Goal: Check status: Check status

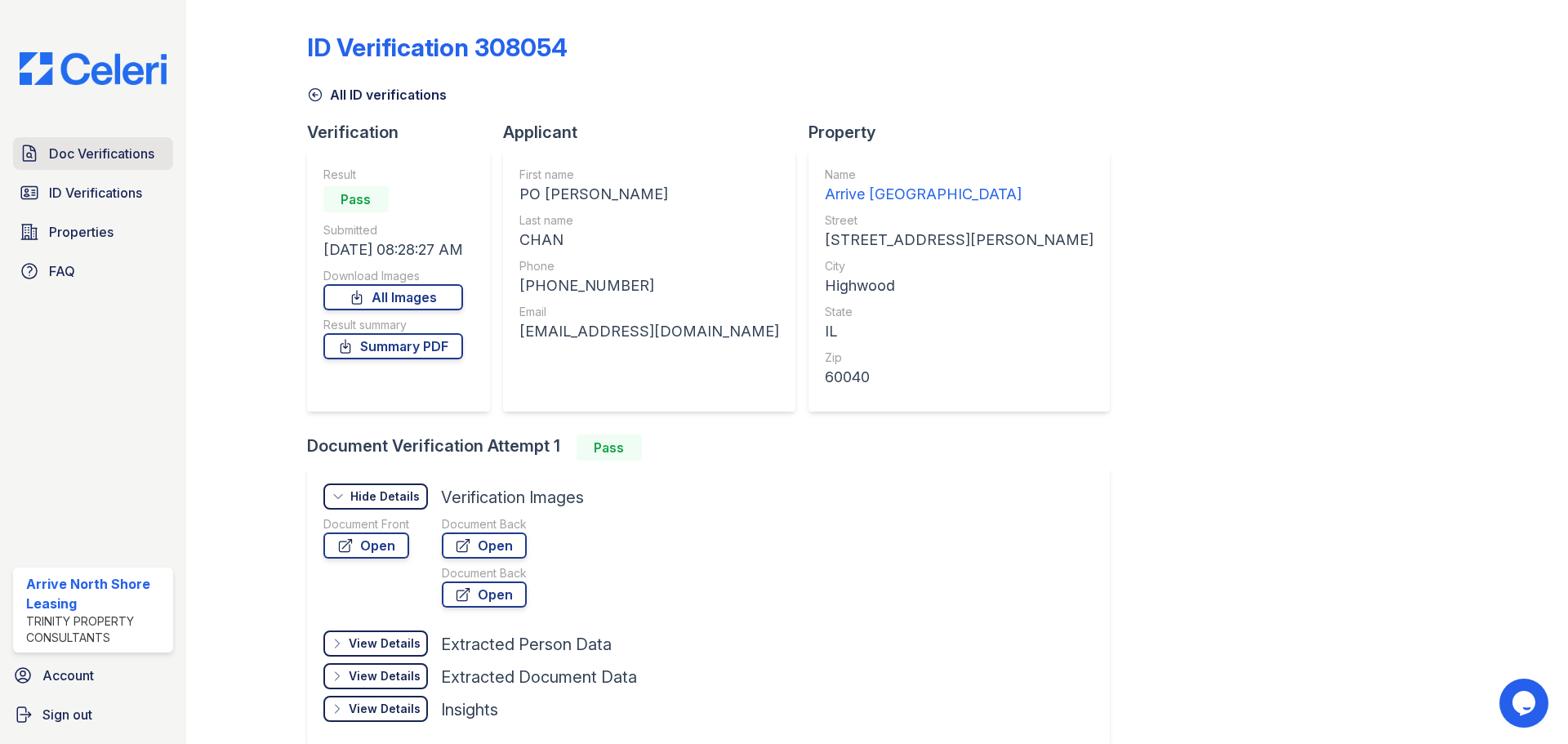
click at [15, 171] on div "Doc Verifications ID Verifications Properties FAQ" at bounding box center [93, 212] width 173 height 151
click at [124, 117] on div "Doc Verifications ID Verifications Properties FAQ Arrive North Shore Leasing Tr…" at bounding box center [93, 372] width 186 height 744
click at [114, 149] on span "Doc Verifications" at bounding box center [102, 153] width 105 height 20
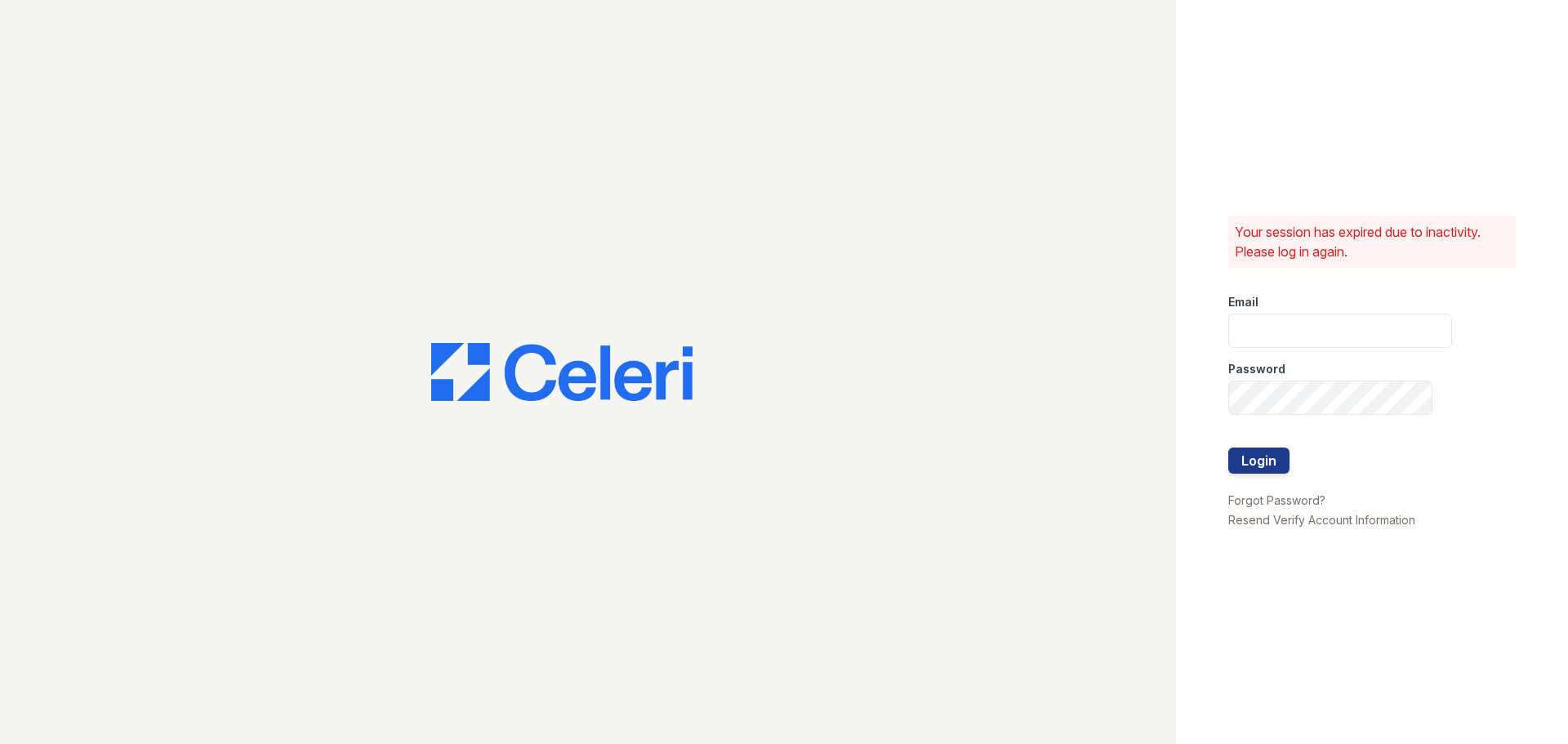
type input "arrivenorthshore@trinity-pm.com"
click at [1249, 457] on button "Login" at bounding box center [1259, 461] width 61 height 26
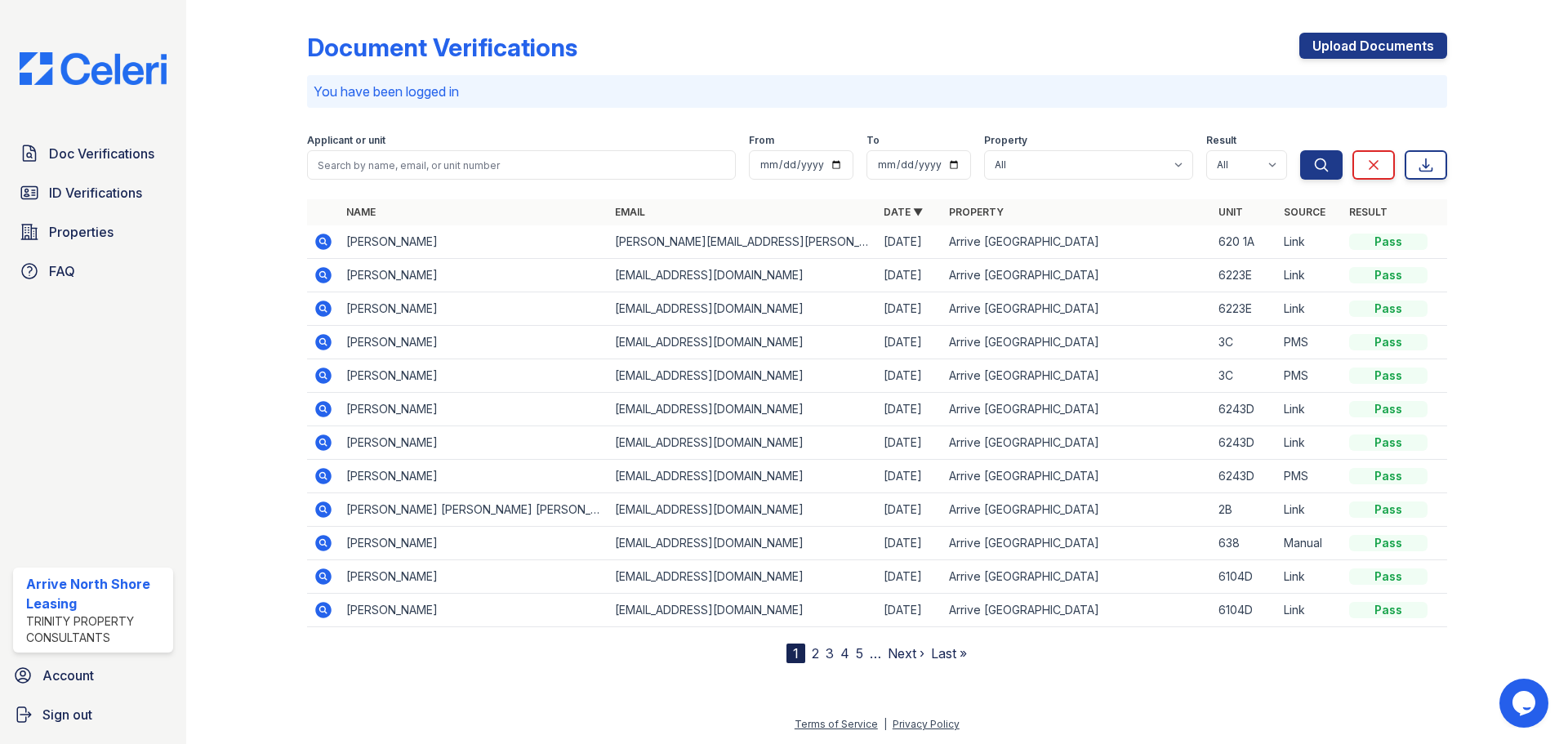
click at [311, 245] on td at bounding box center [324, 242] width 33 height 34
click at [316, 242] on icon at bounding box center [323, 241] width 16 height 16
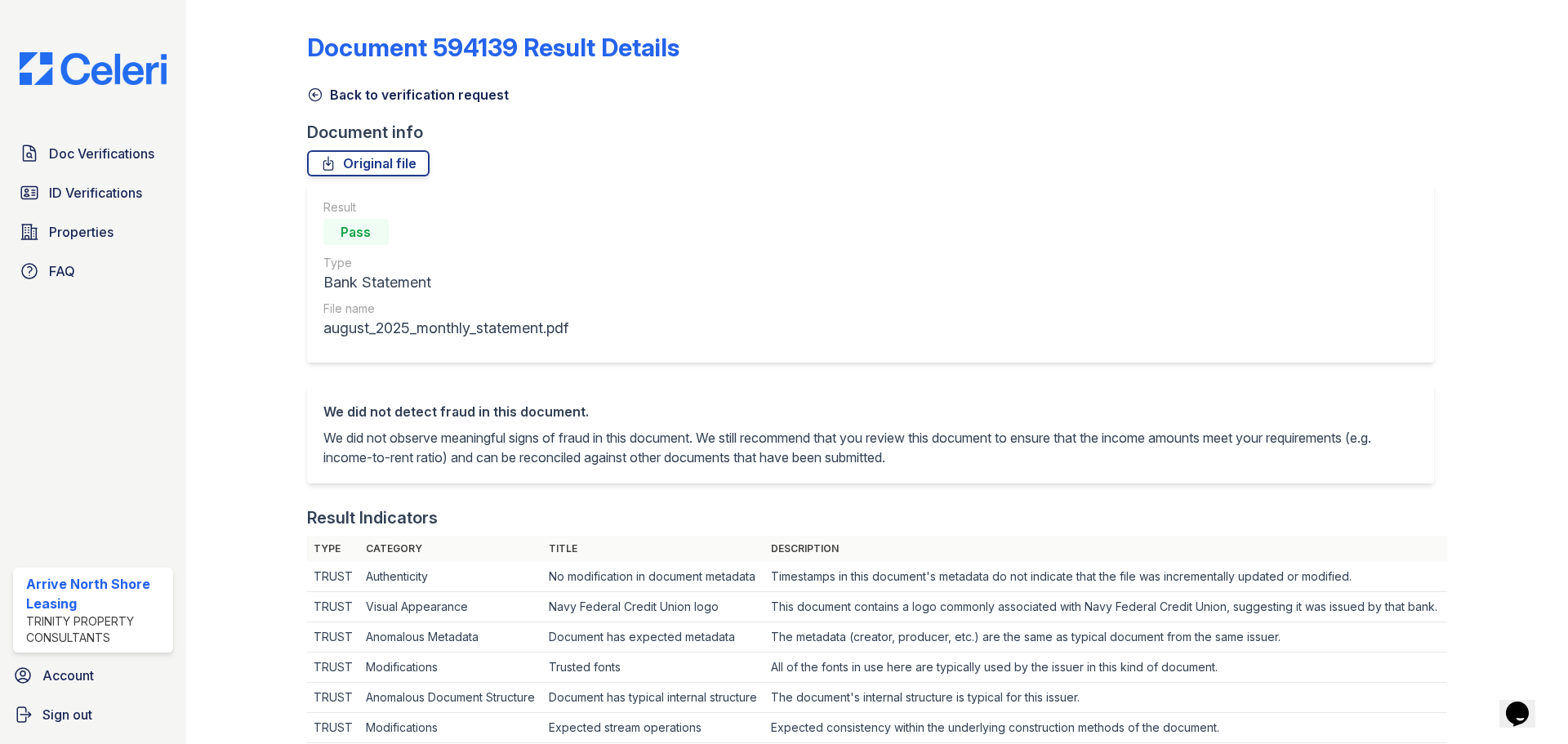
click at [313, 90] on icon at bounding box center [315, 95] width 16 height 16
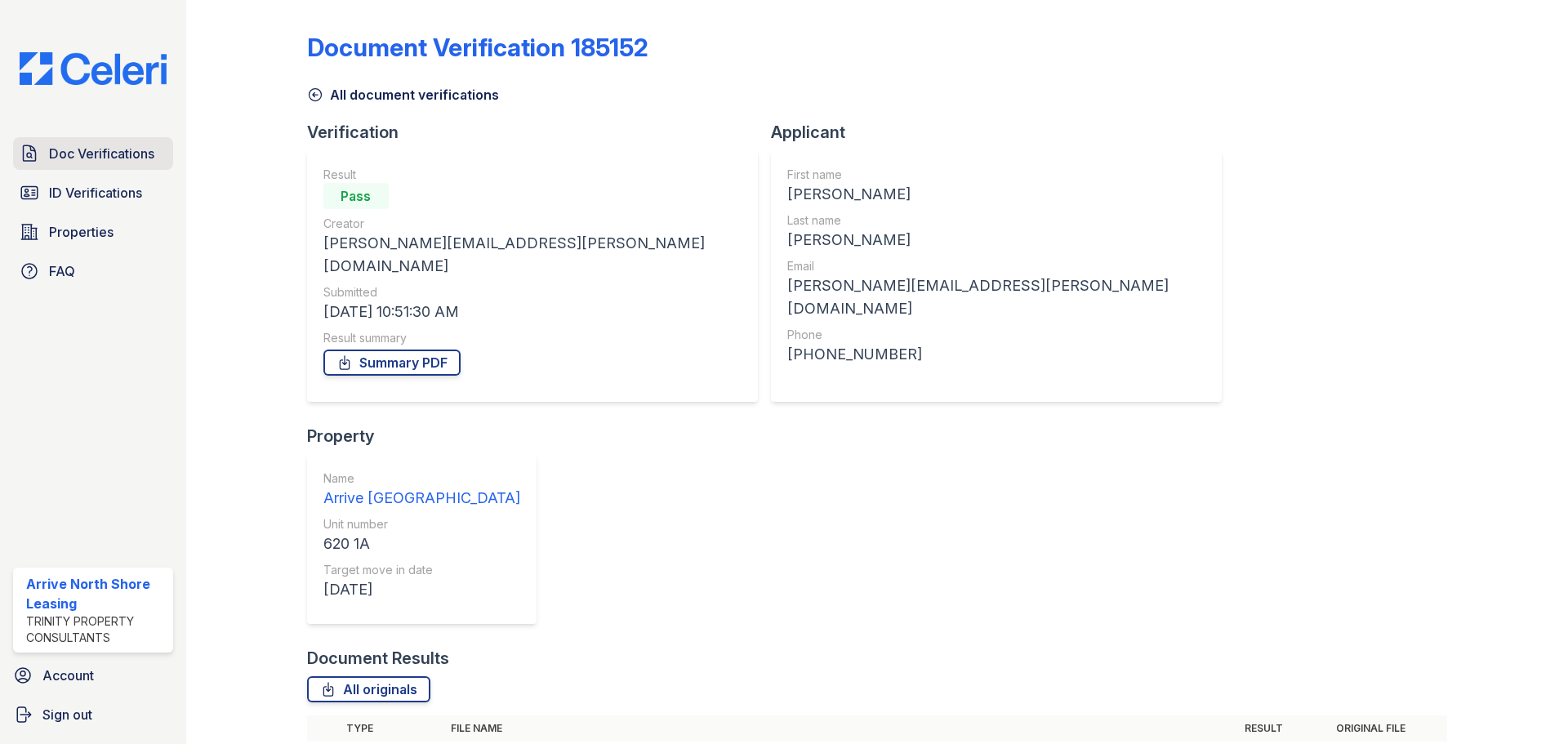
click at [93, 149] on span "Doc Verifications" at bounding box center [102, 153] width 105 height 20
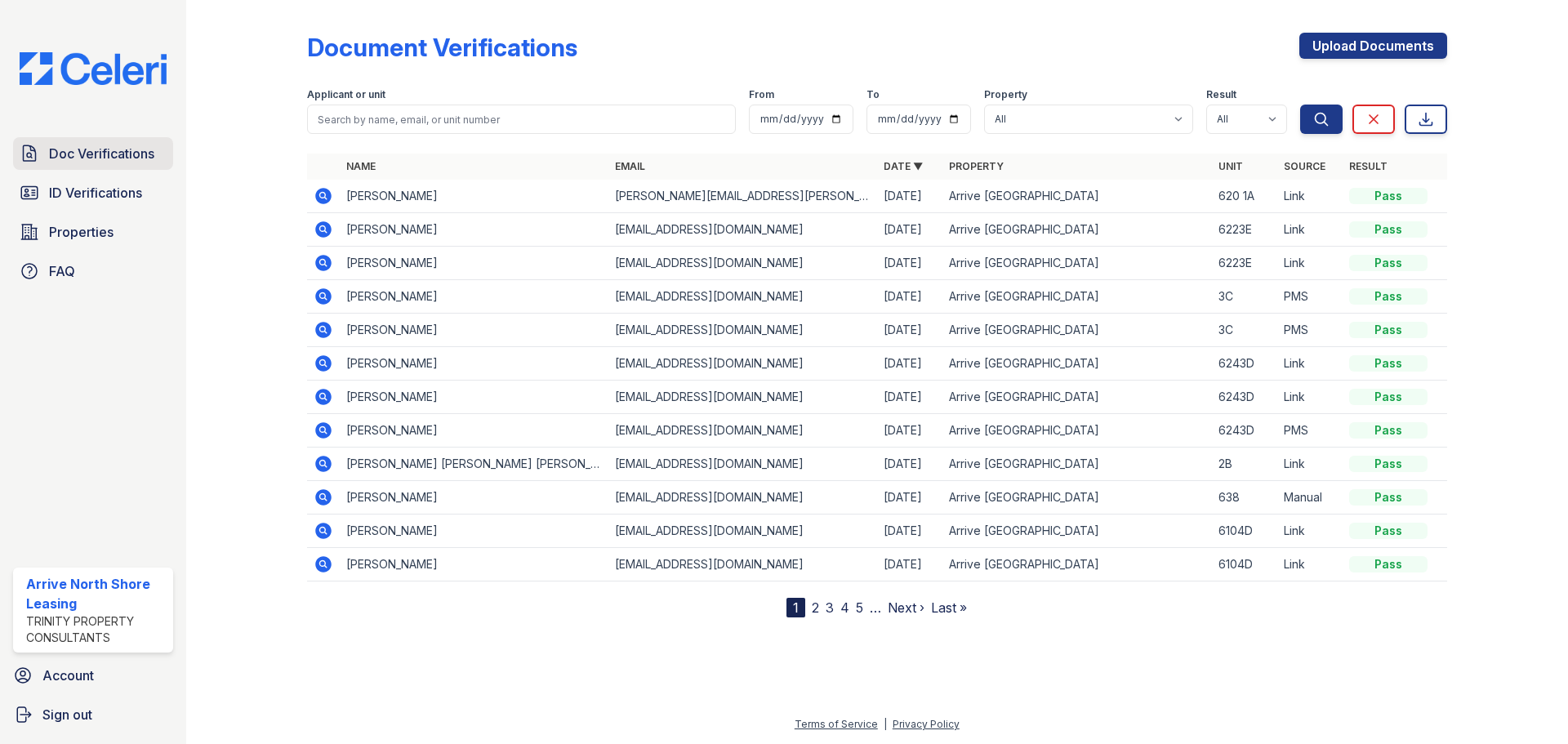
click at [96, 158] on span "Doc Verifications" at bounding box center [102, 153] width 105 height 20
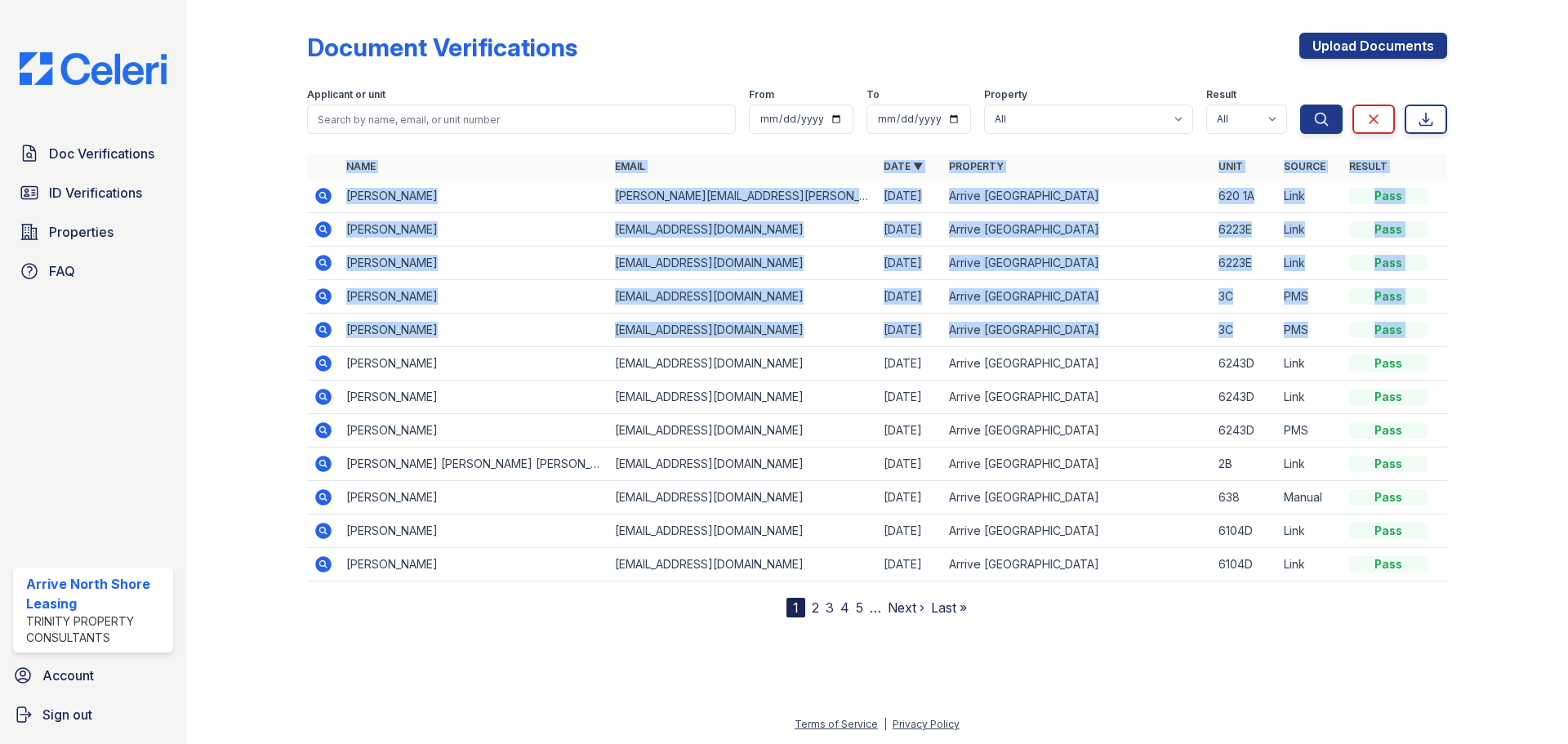
drag, startPoint x: 337, startPoint y: 173, endPoint x: 307, endPoint y: 373, distance: 202.2
click at [307, 373] on table "Name Email Date ▼ Property Unit Source Result Antoine Porter antoine.porter@icl…" at bounding box center [877, 367] width 1140 height 428
click at [307, 373] on td at bounding box center [324, 363] width 33 height 34
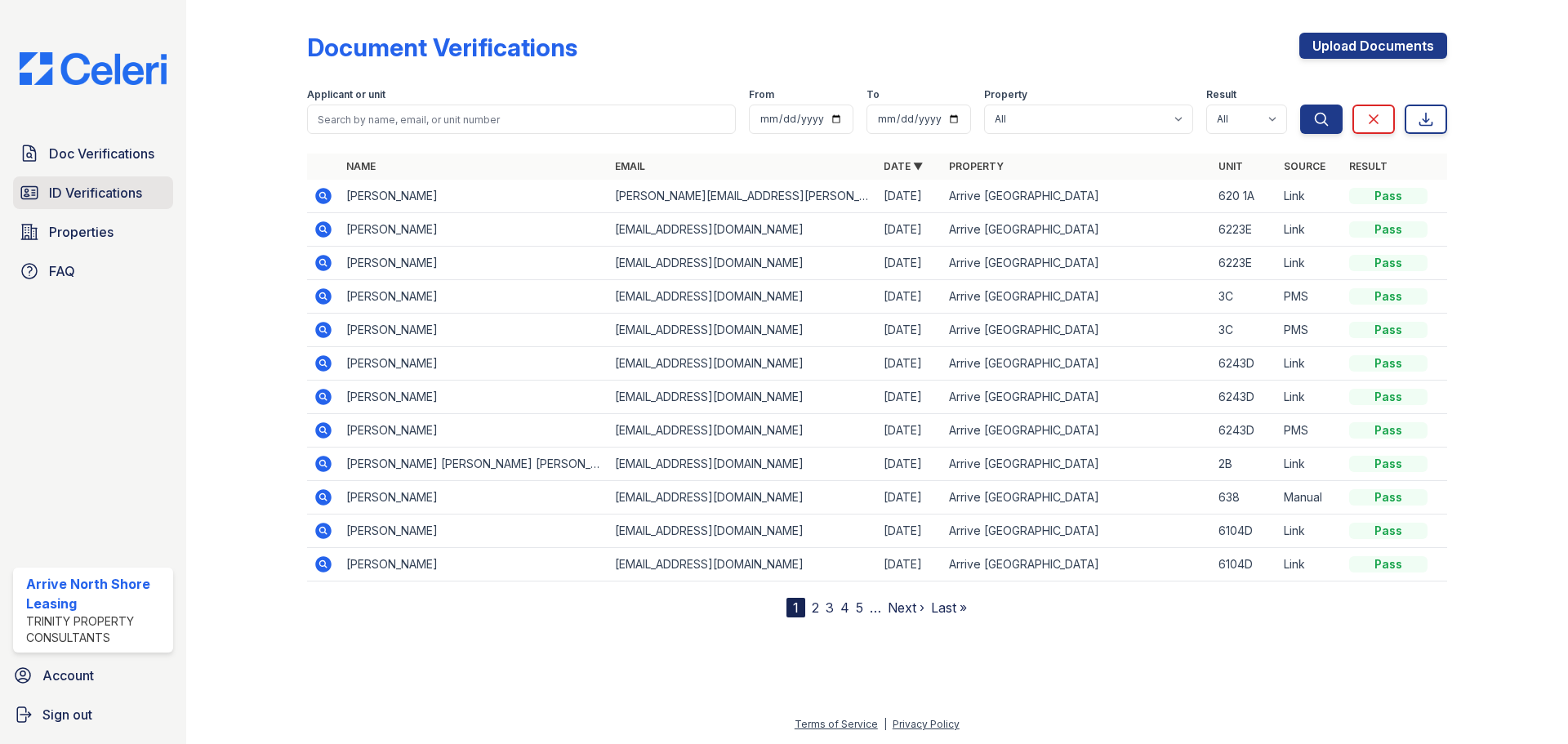
click at [89, 183] on link "ID Verifications" at bounding box center [93, 193] width 160 height 33
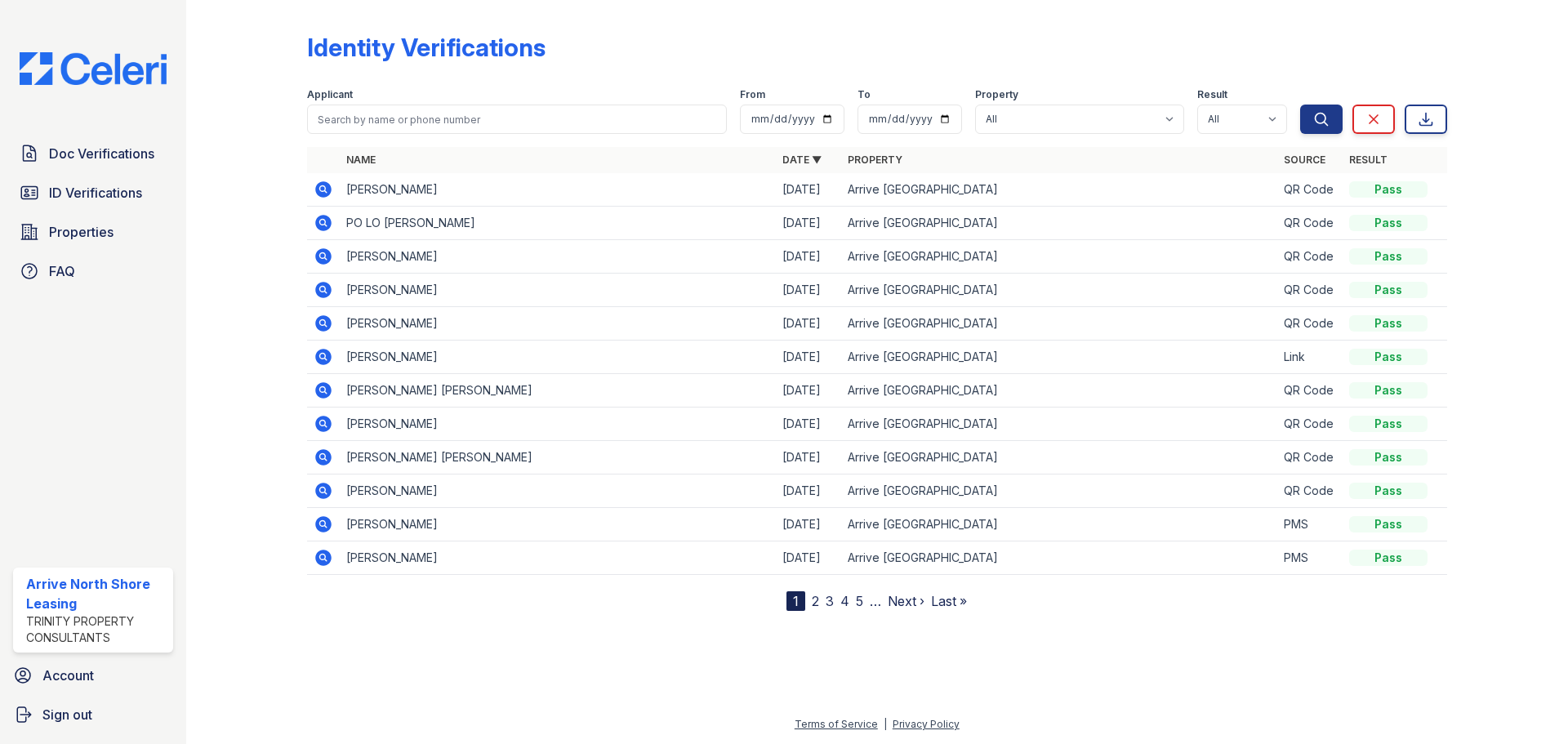
click at [324, 286] on icon at bounding box center [323, 289] width 20 height 20
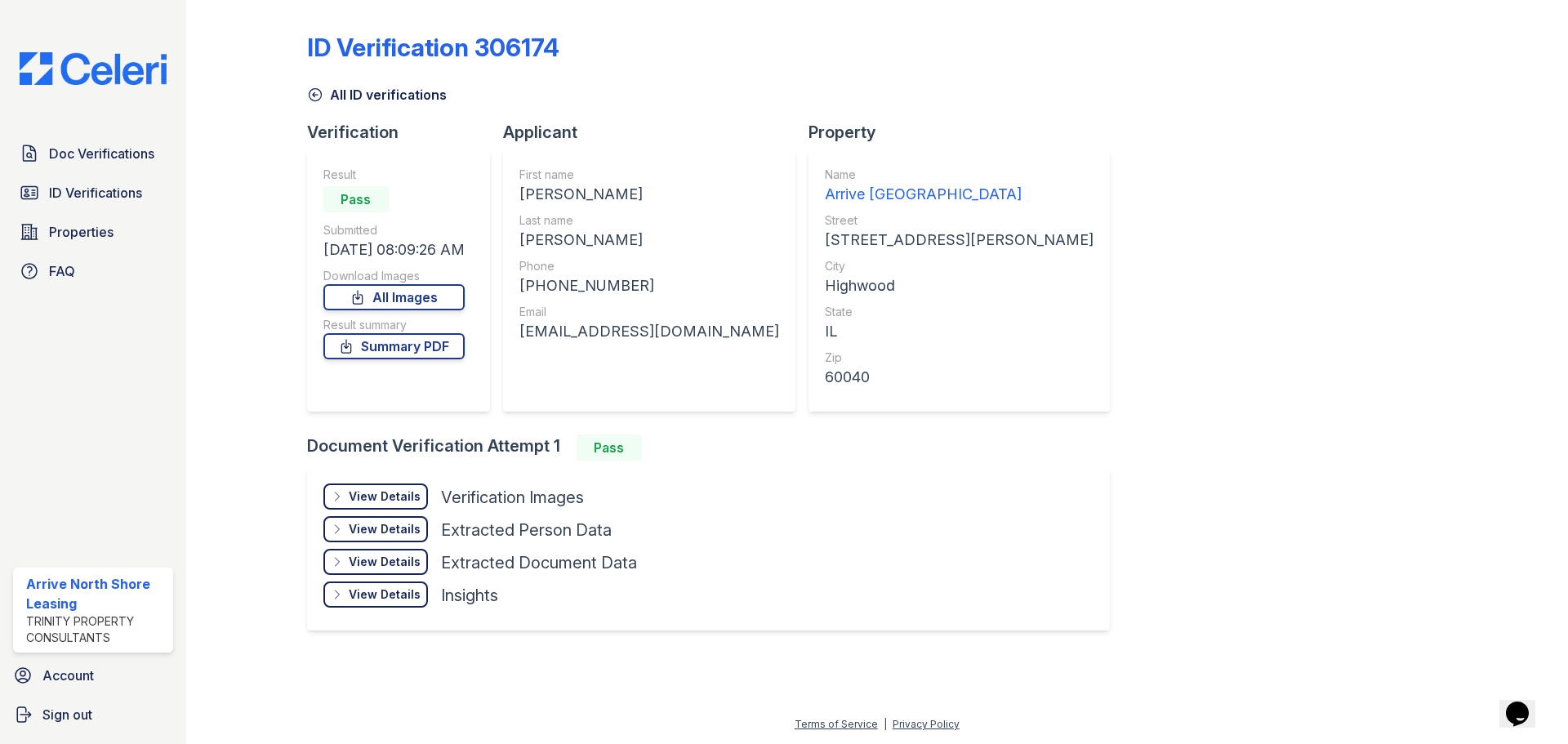
click at [365, 493] on div "View Details" at bounding box center [384, 496] width 71 height 16
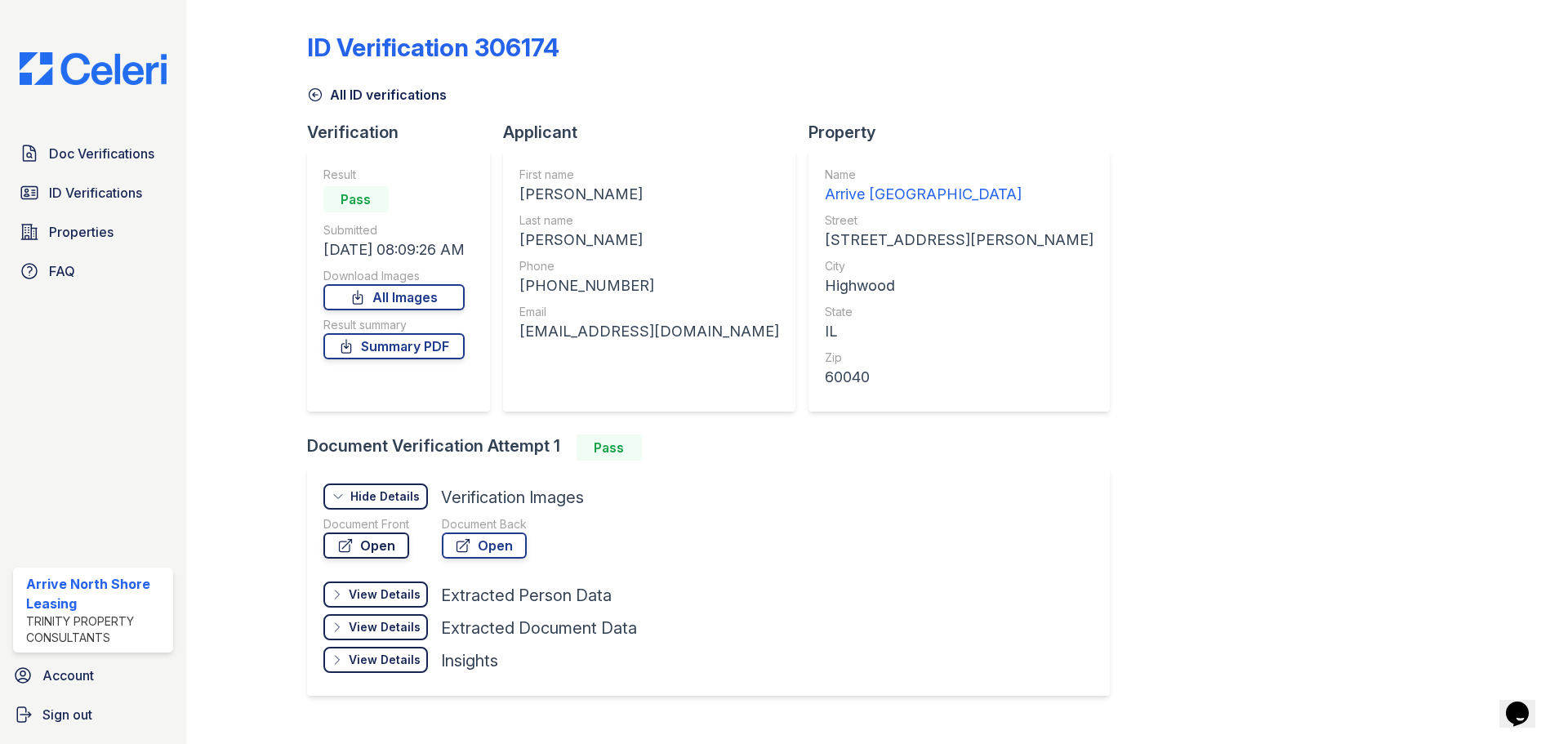
click at [353, 542] on icon at bounding box center [345, 545] width 16 height 16
click at [319, 82] on div "All ID verifications" at bounding box center [877, 90] width 1140 height 29
click at [319, 98] on icon at bounding box center [315, 95] width 12 height 12
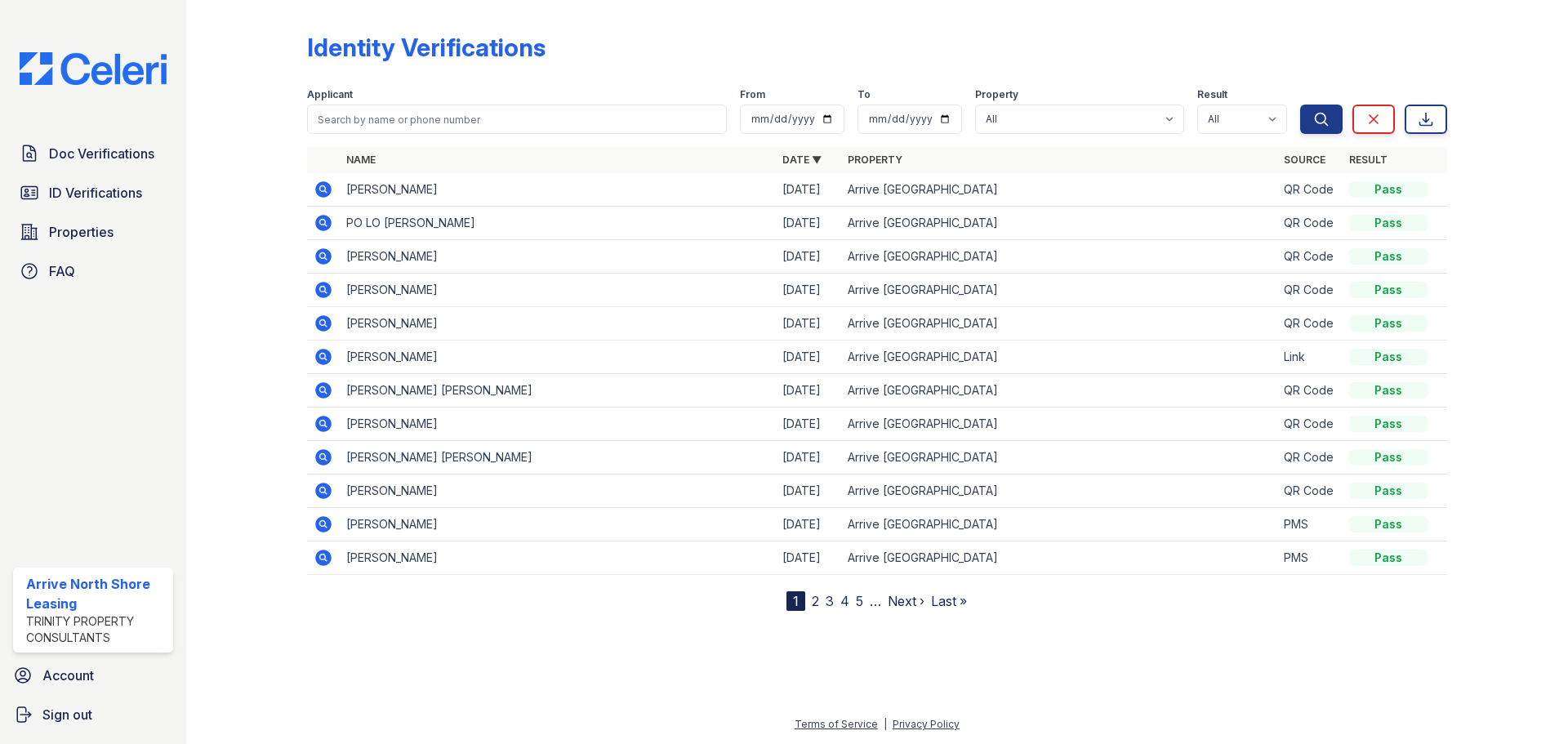
click at [325, 252] on icon at bounding box center [323, 256] width 16 height 16
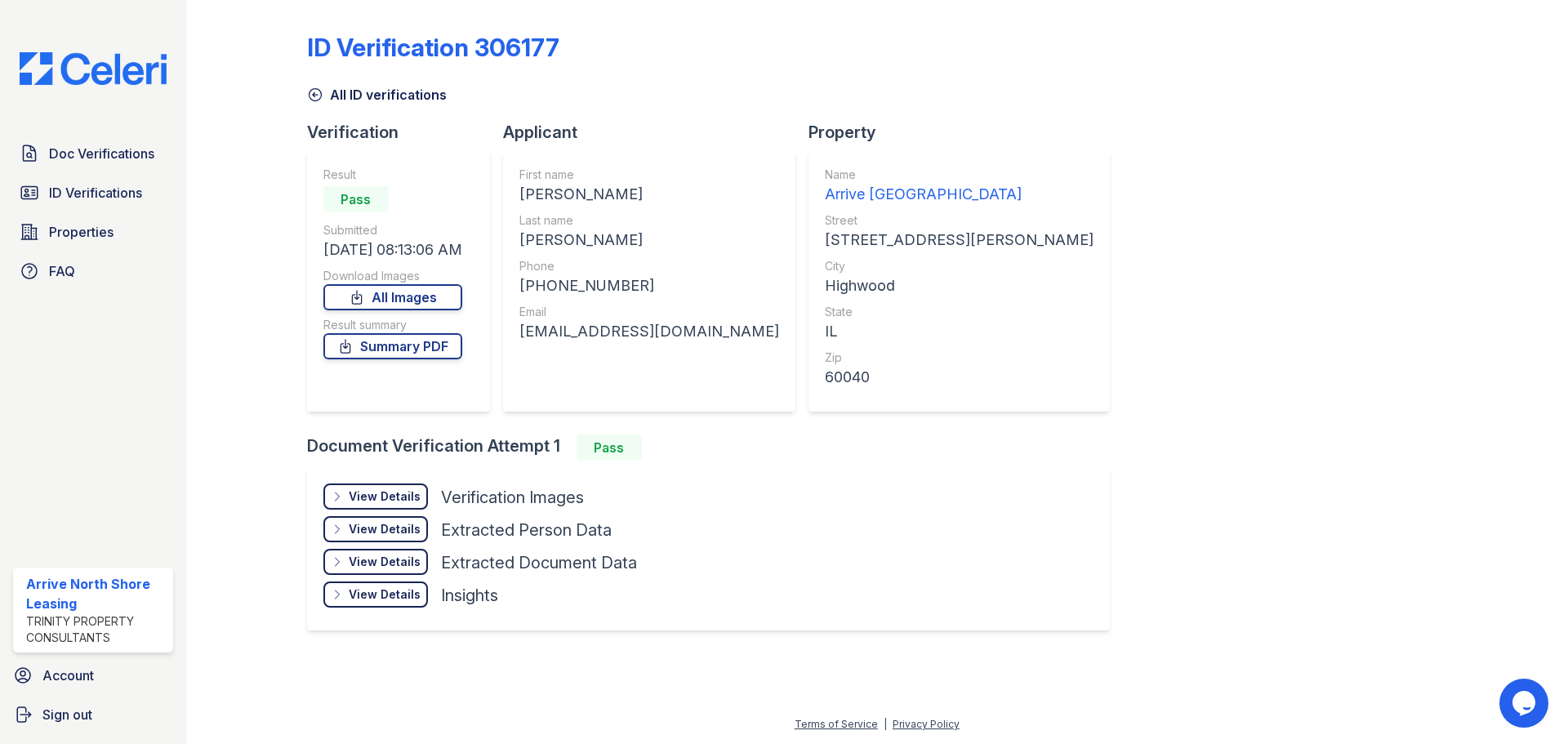
click at [348, 492] on div "View Details Details" at bounding box center [375, 497] width 104 height 26
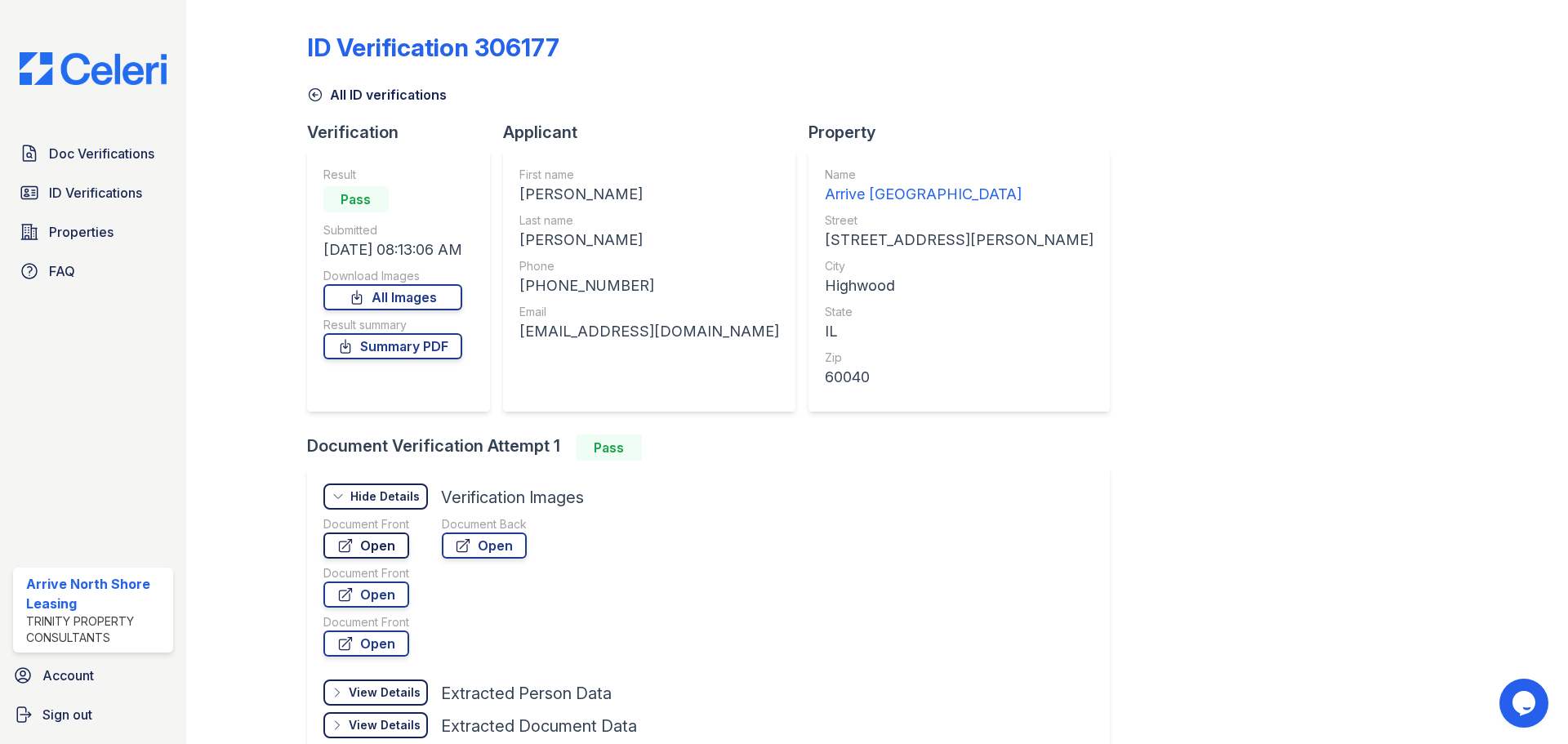
click at [361, 549] on link "Open" at bounding box center [367, 545] width 86 height 26
click at [313, 102] on icon at bounding box center [315, 95] width 16 height 16
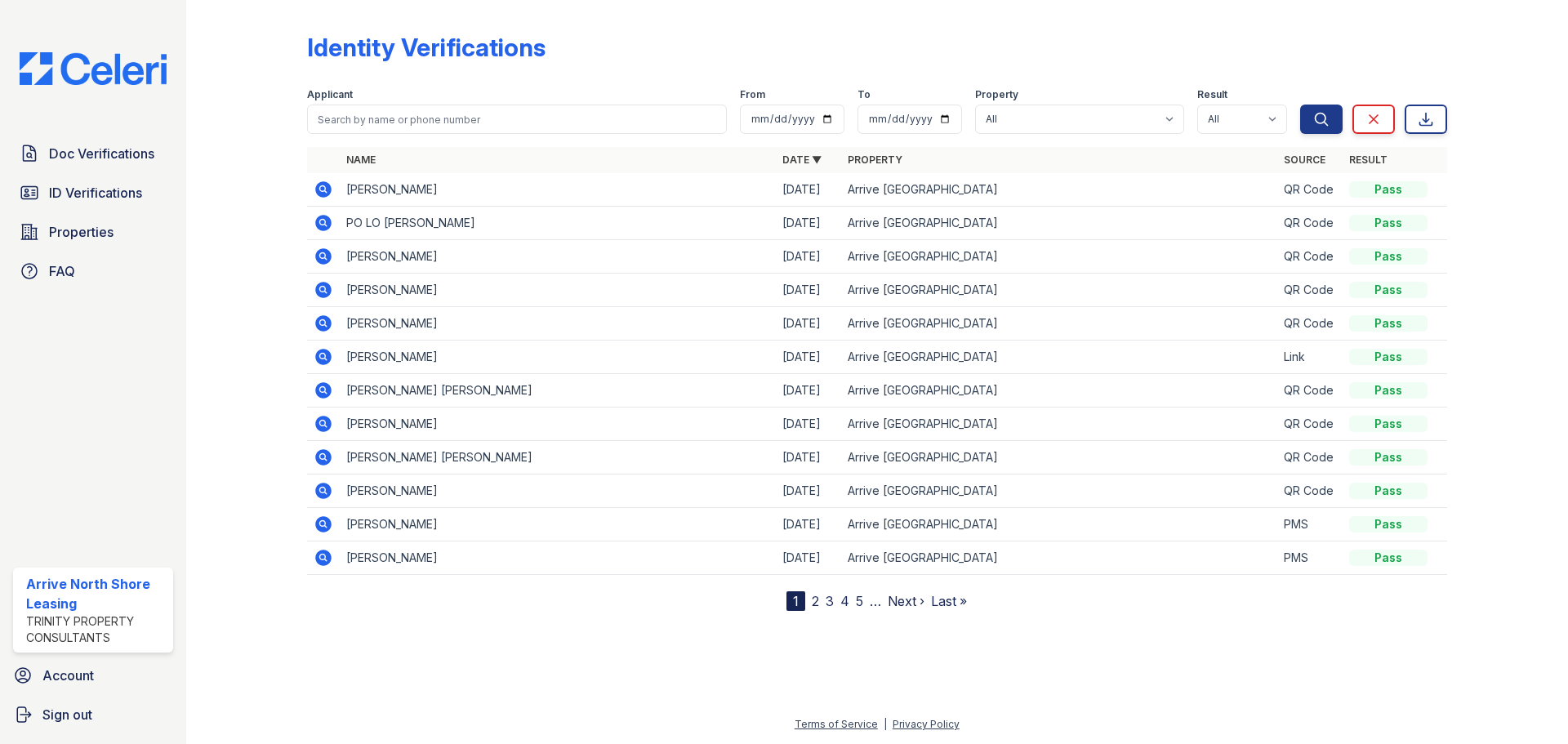
click at [325, 449] on icon at bounding box center [323, 457] width 20 height 20
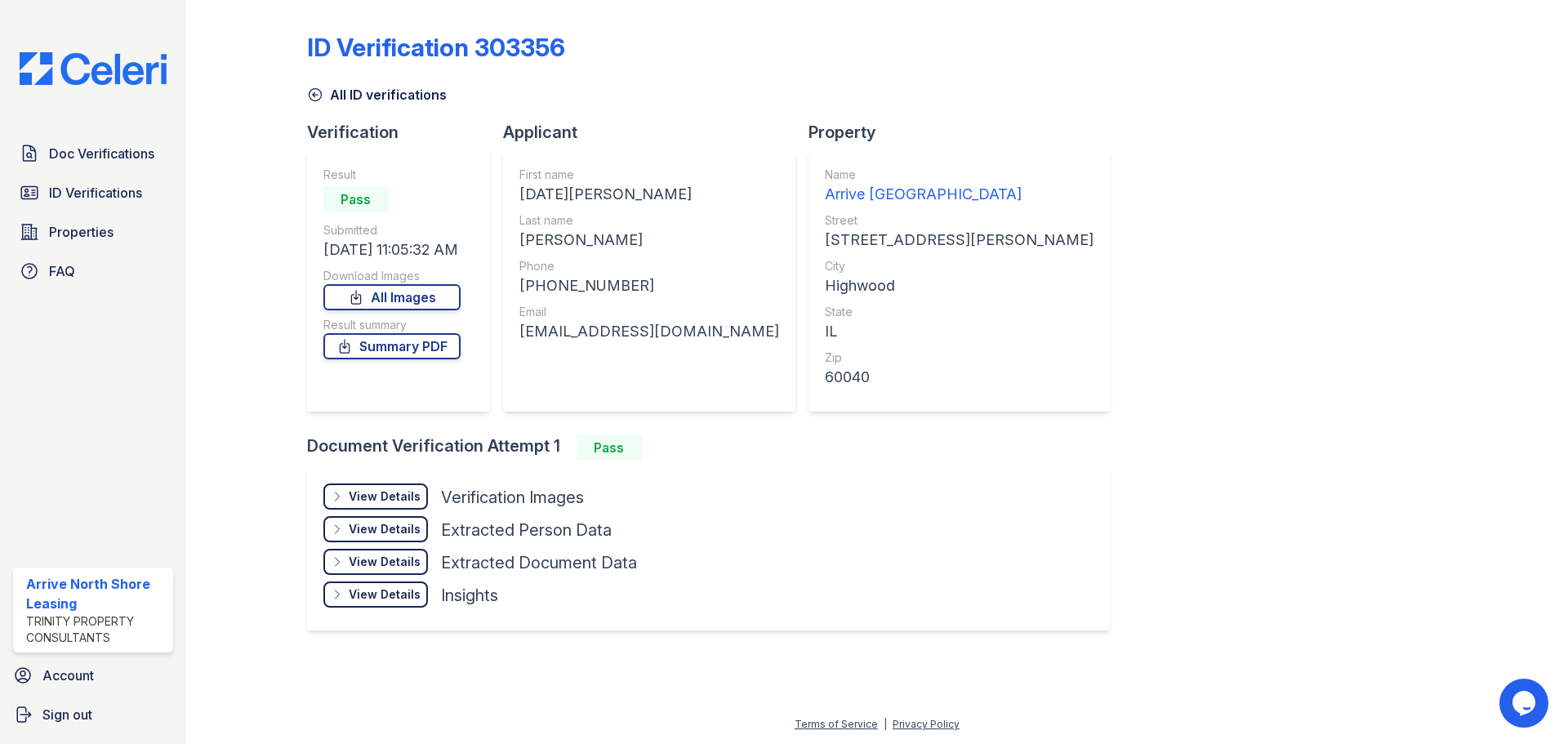
click at [353, 490] on div "View Details" at bounding box center [384, 496] width 71 height 16
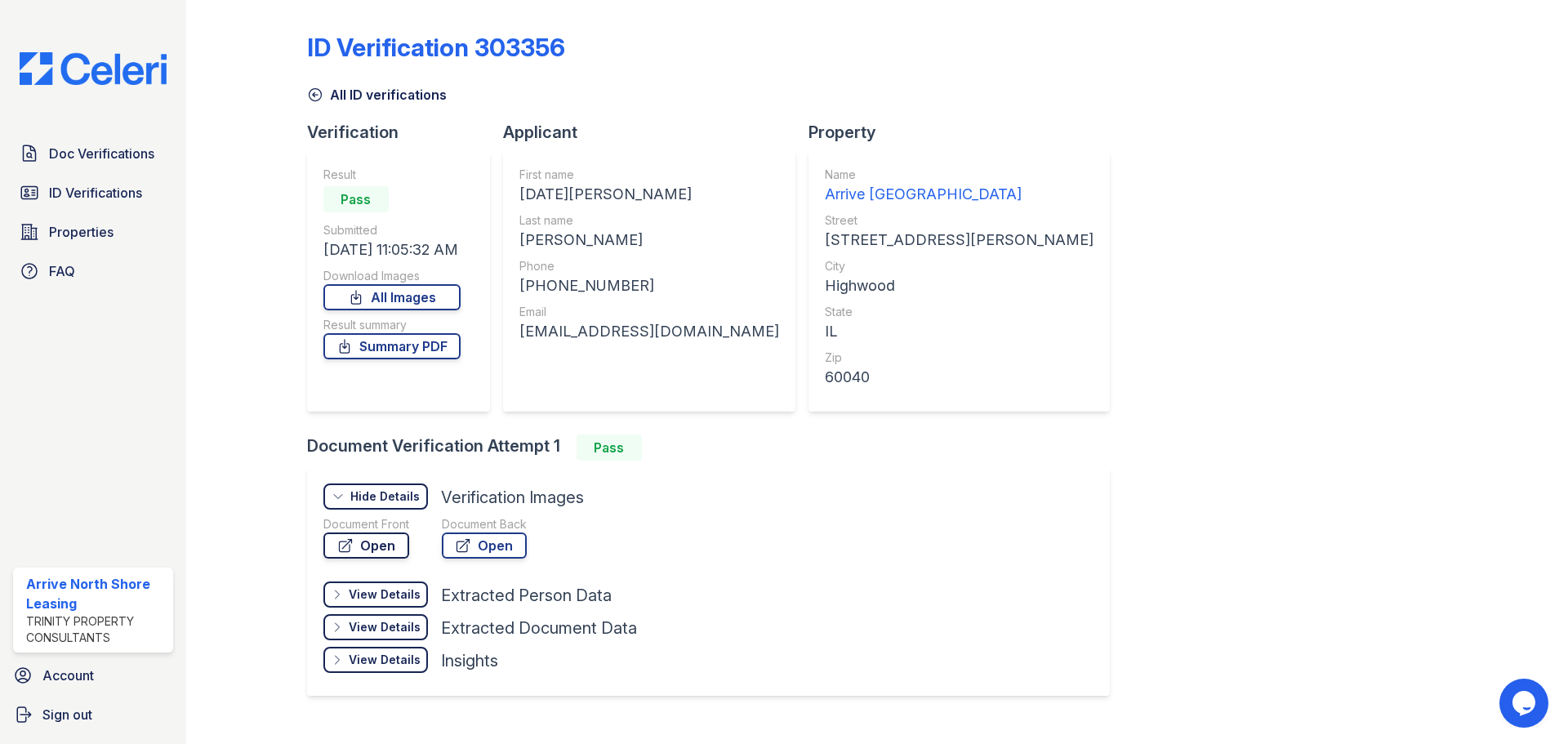
click at [369, 554] on link "Open" at bounding box center [367, 545] width 86 height 26
click at [319, 102] on link "All ID verifications" at bounding box center [377, 95] width 139 height 20
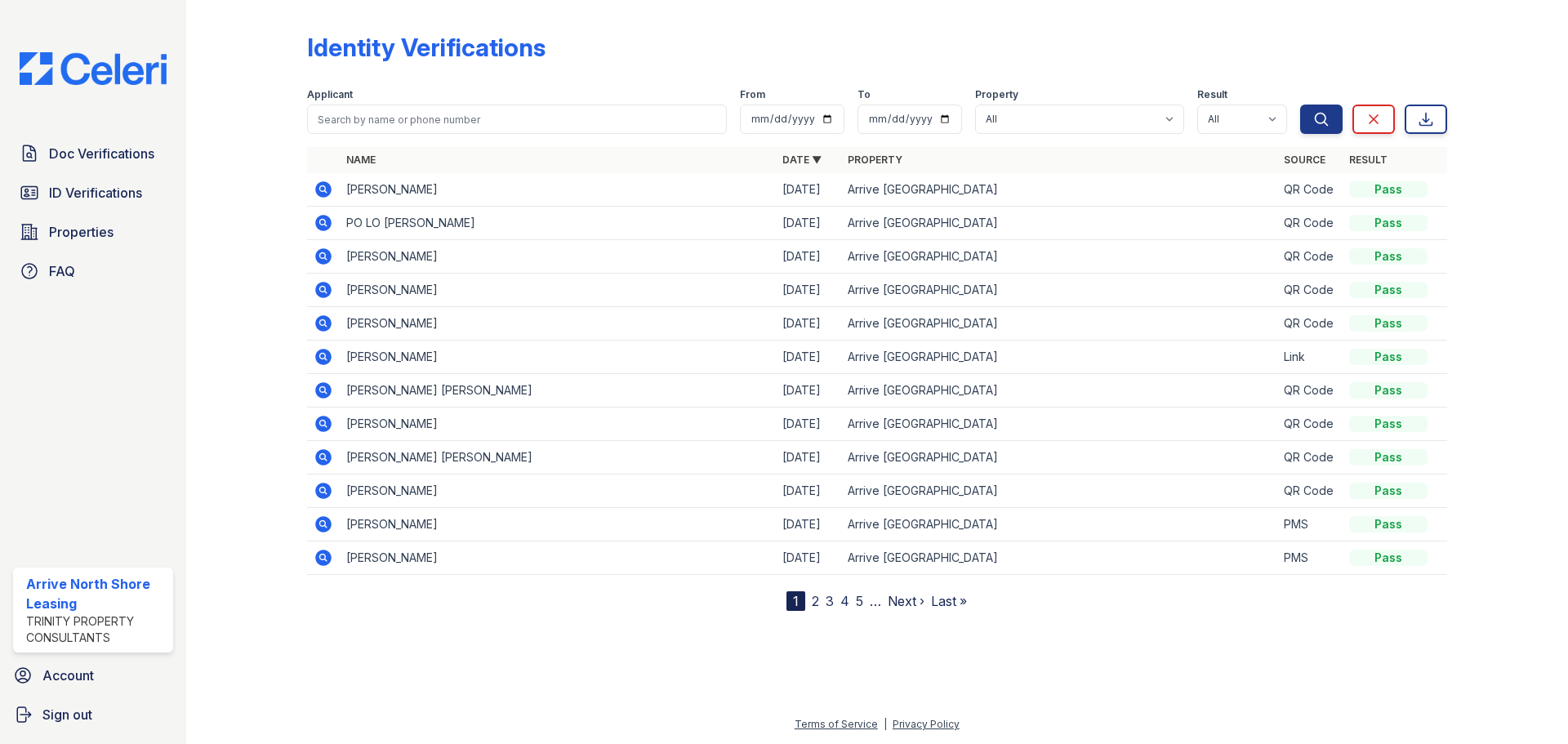
click at [319, 393] on icon at bounding box center [323, 390] width 16 height 16
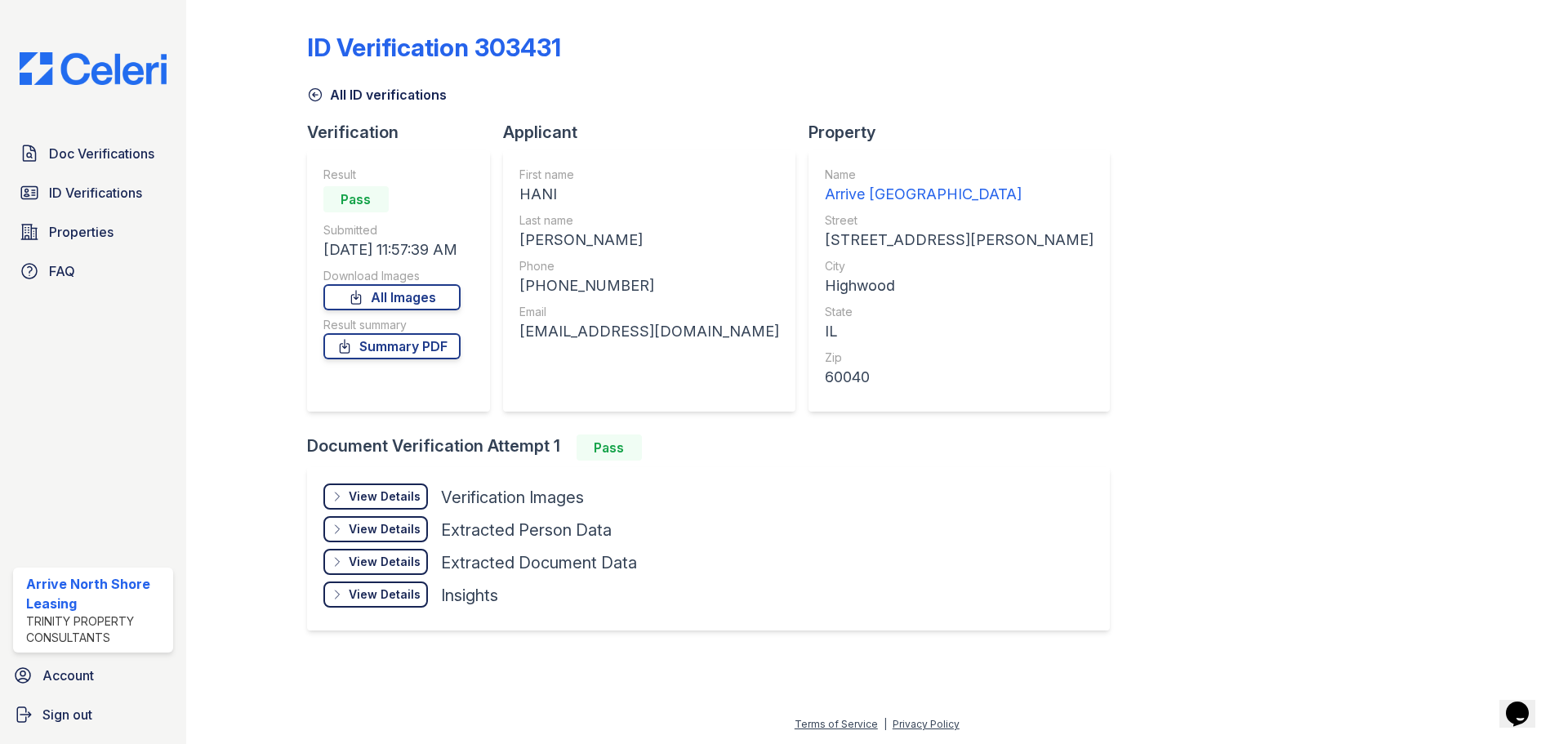
click at [359, 493] on div "View Details" at bounding box center [384, 496] width 71 height 16
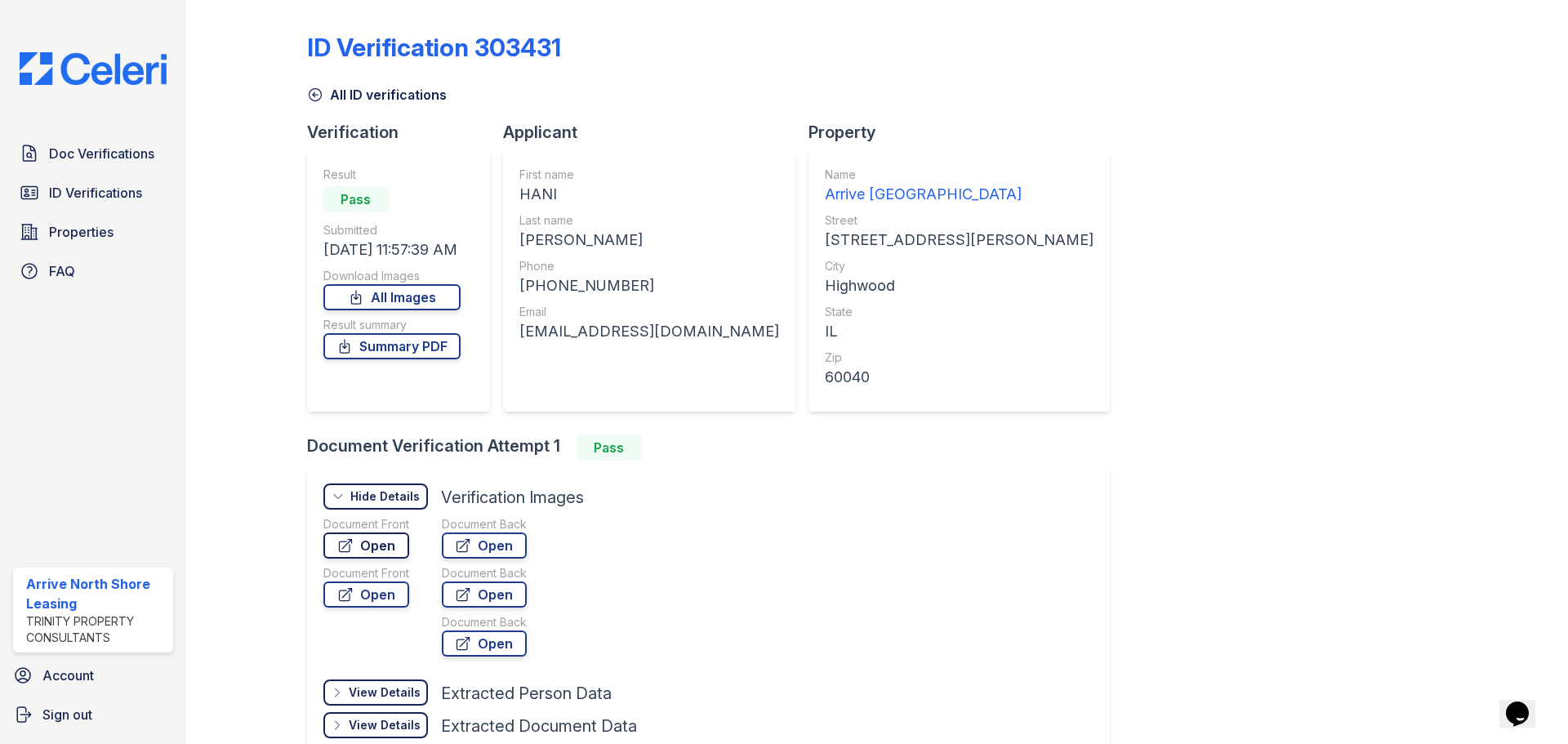
click at [373, 549] on link "Open" at bounding box center [367, 545] width 86 height 26
click at [314, 90] on icon at bounding box center [315, 95] width 16 height 16
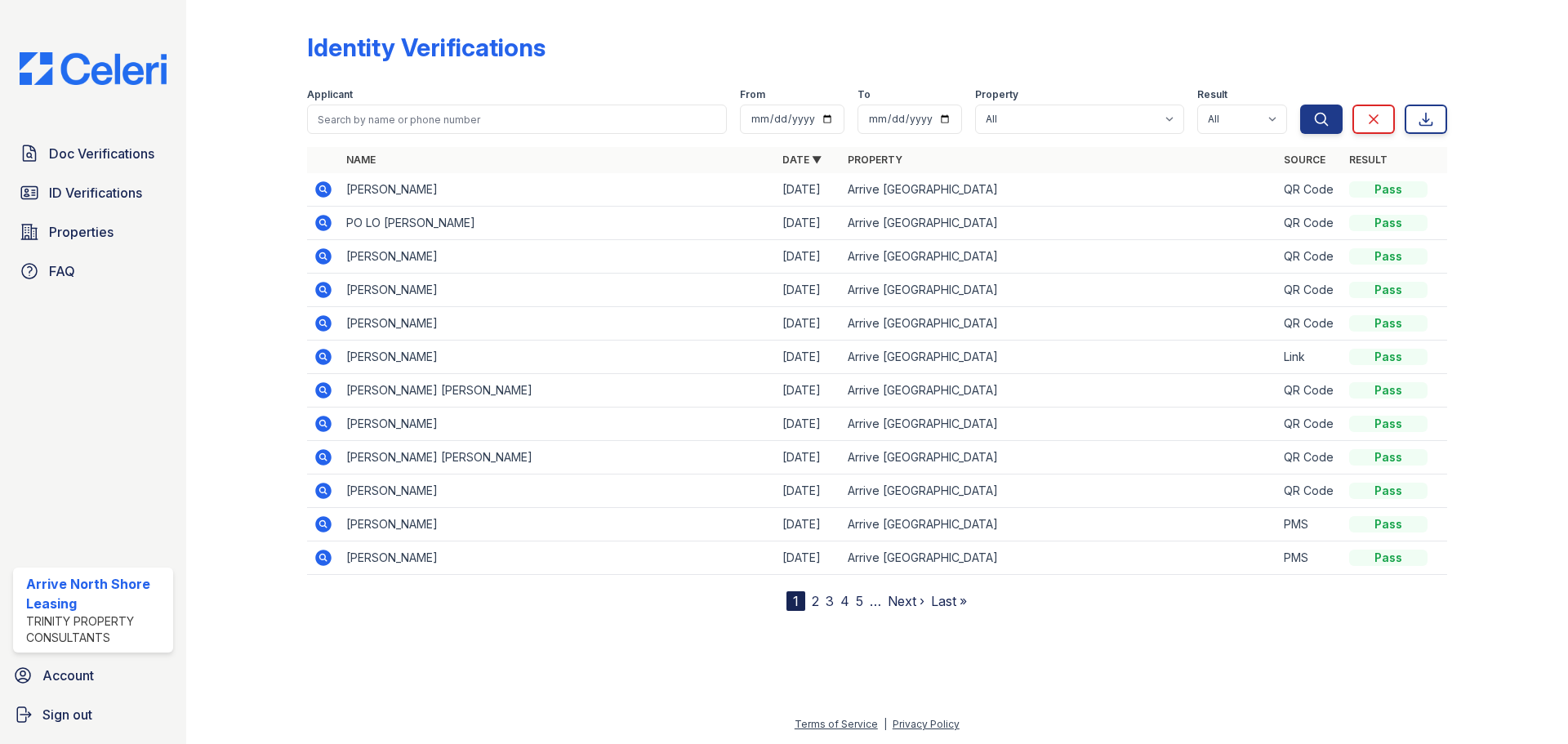
click at [319, 360] on icon at bounding box center [323, 356] width 16 height 16
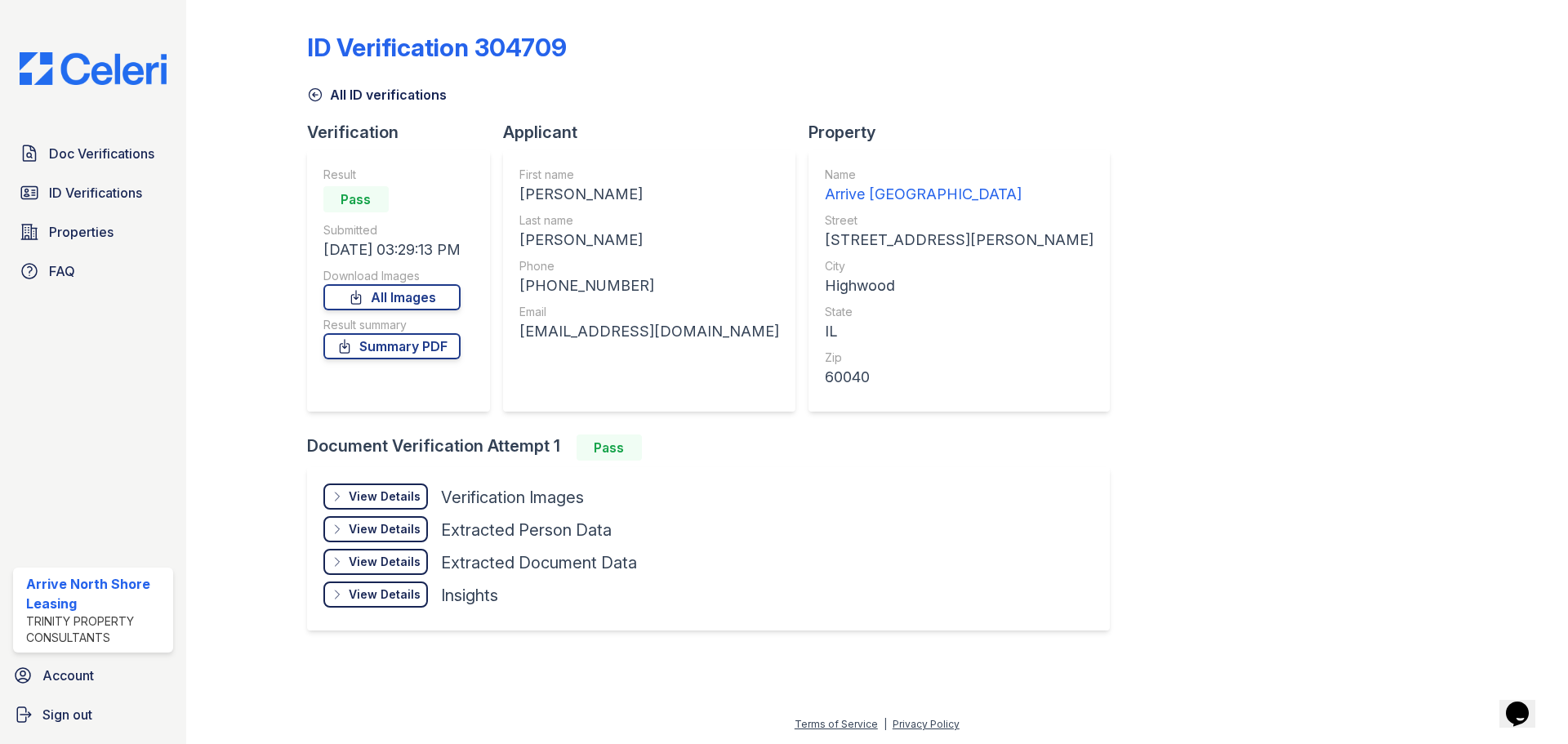
click at [373, 486] on div "View Details Details" at bounding box center [375, 497] width 104 height 26
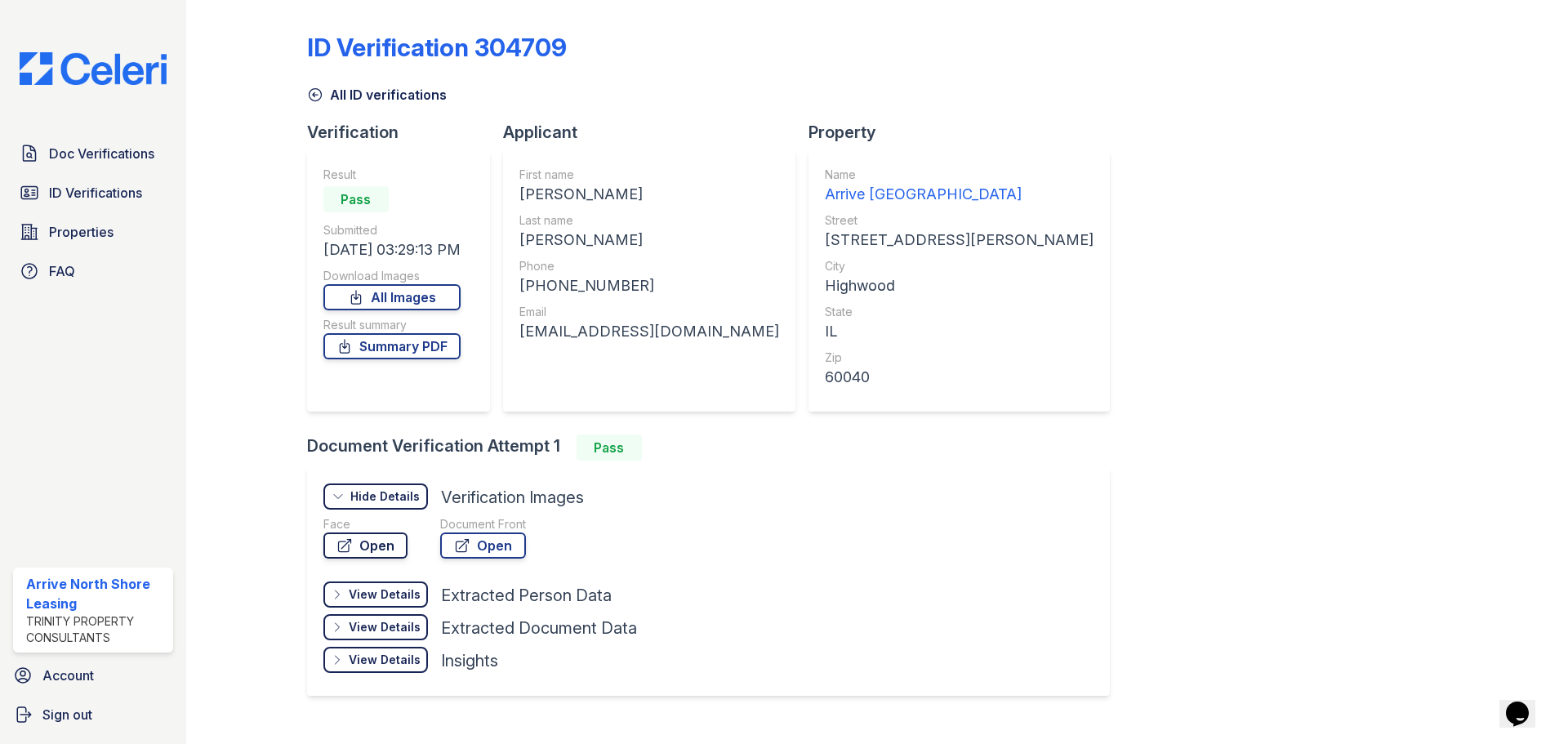
click at [376, 552] on link "Open" at bounding box center [366, 545] width 84 height 26
click at [319, 91] on icon at bounding box center [315, 95] width 12 height 12
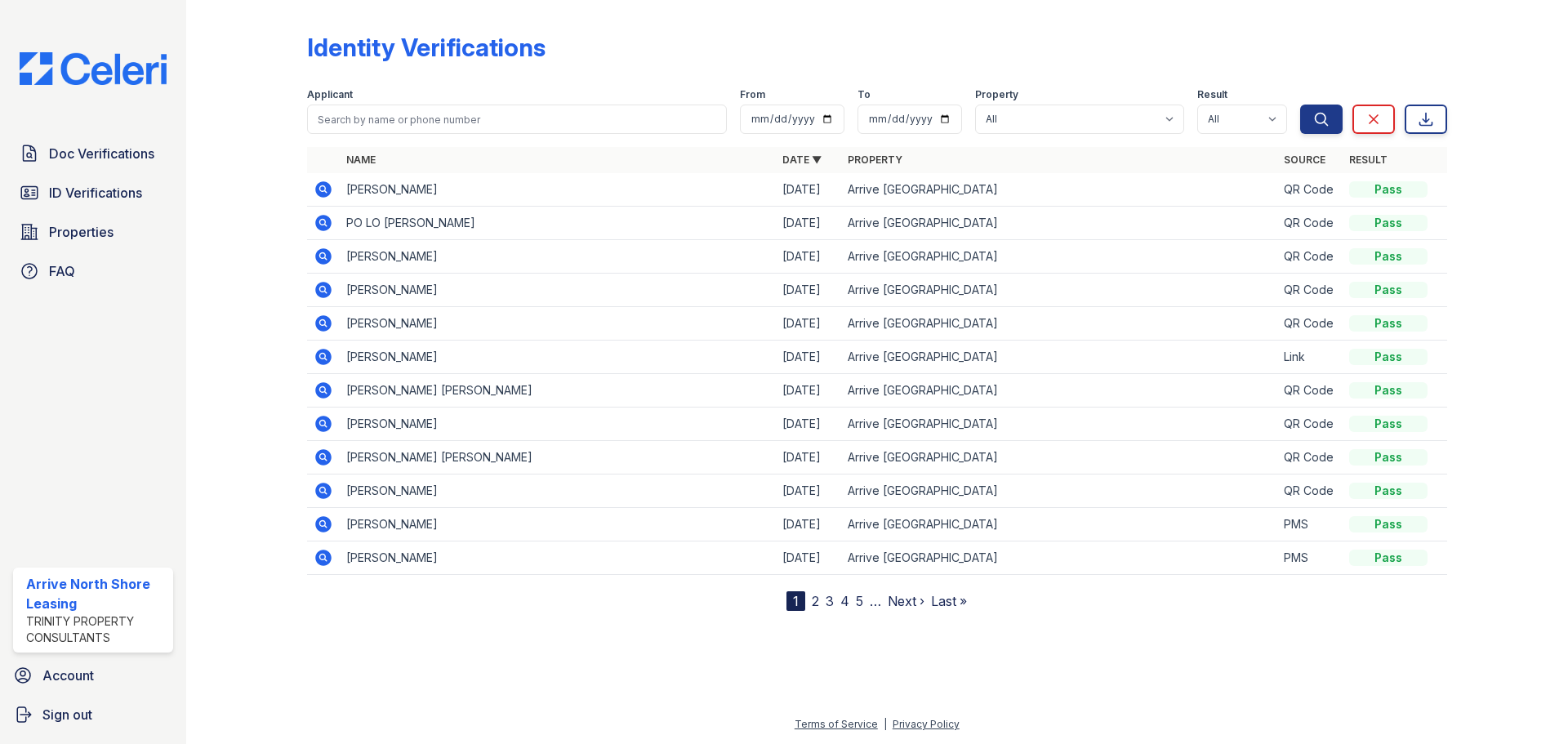
click at [324, 315] on icon at bounding box center [323, 323] width 20 height 20
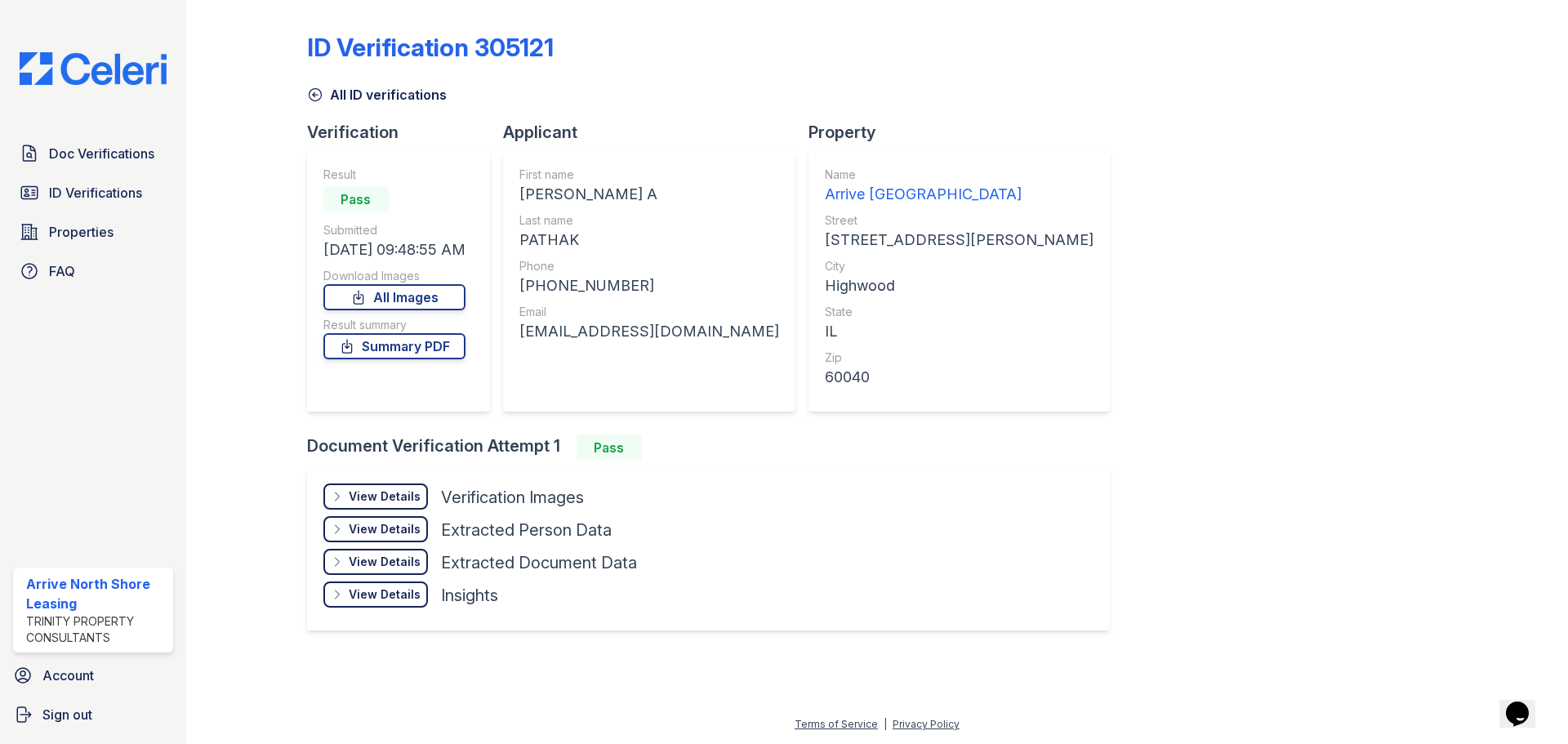
click at [373, 489] on div "View Details" at bounding box center [384, 496] width 71 height 16
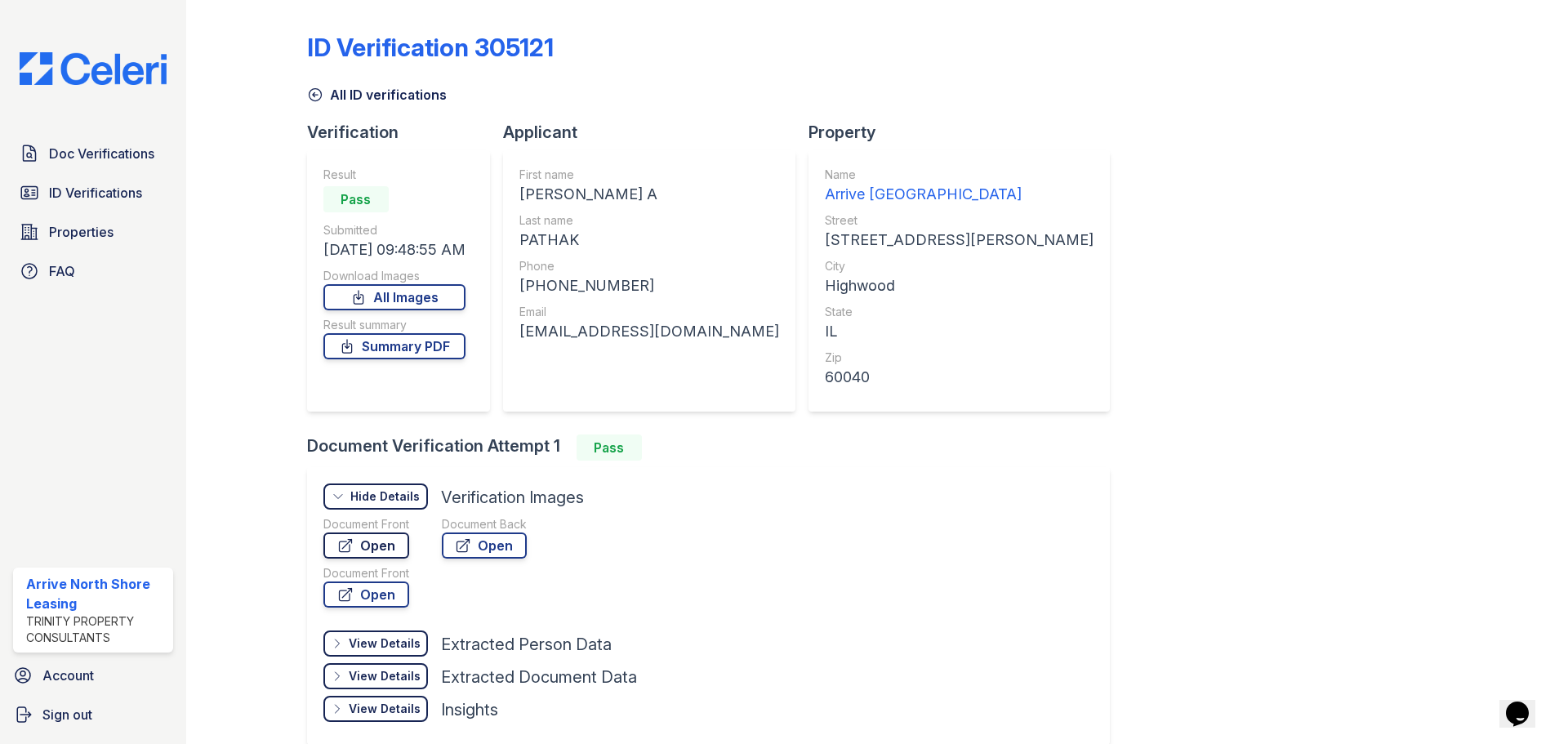
click at [378, 547] on link "Open" at bounding box center [367, 545] width 86 height 26
click at [310, 102] on icon at bounding box center [315, 95] width 16 height 16
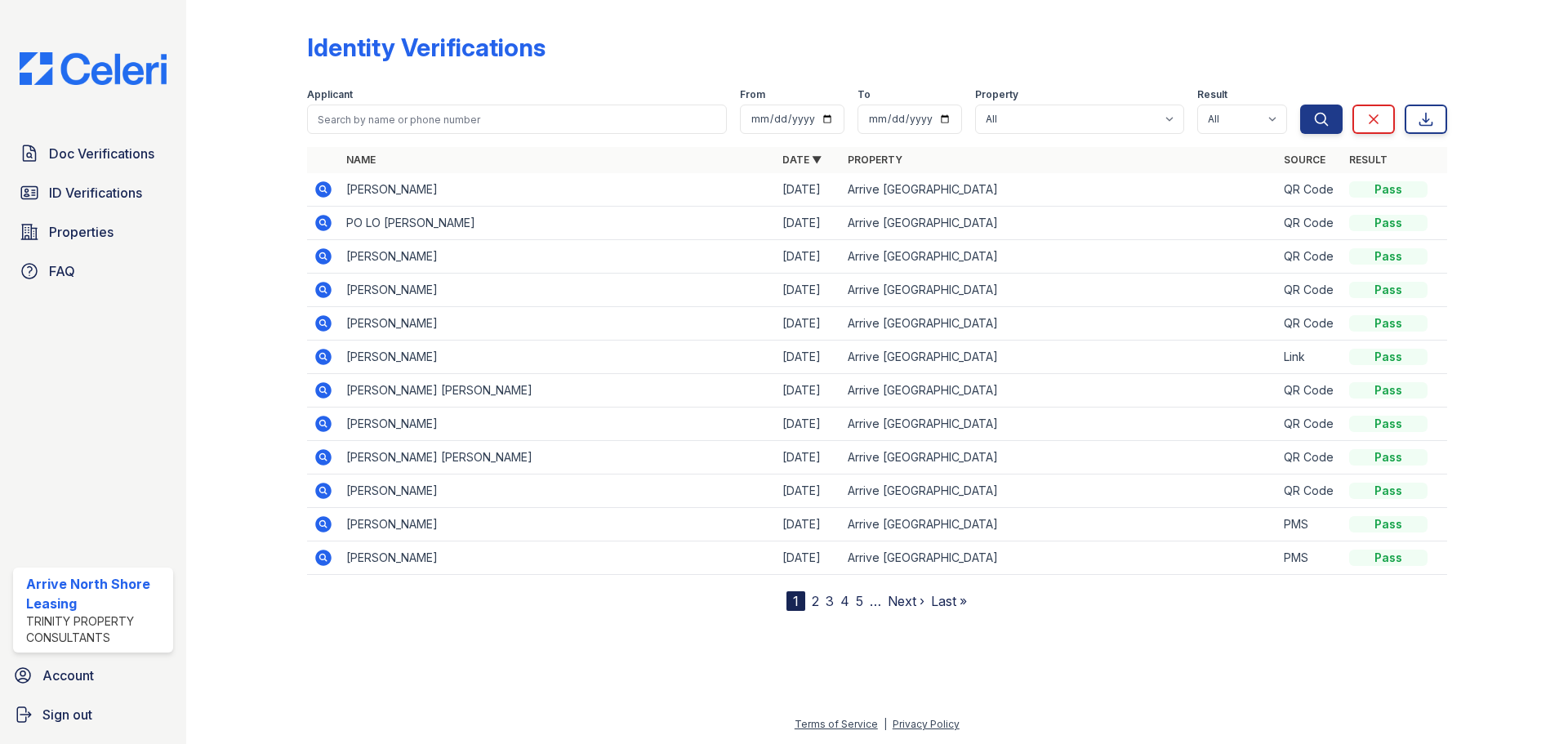
click at [317, 187] on icon at bounding box center [323, 189] width 16 height 16
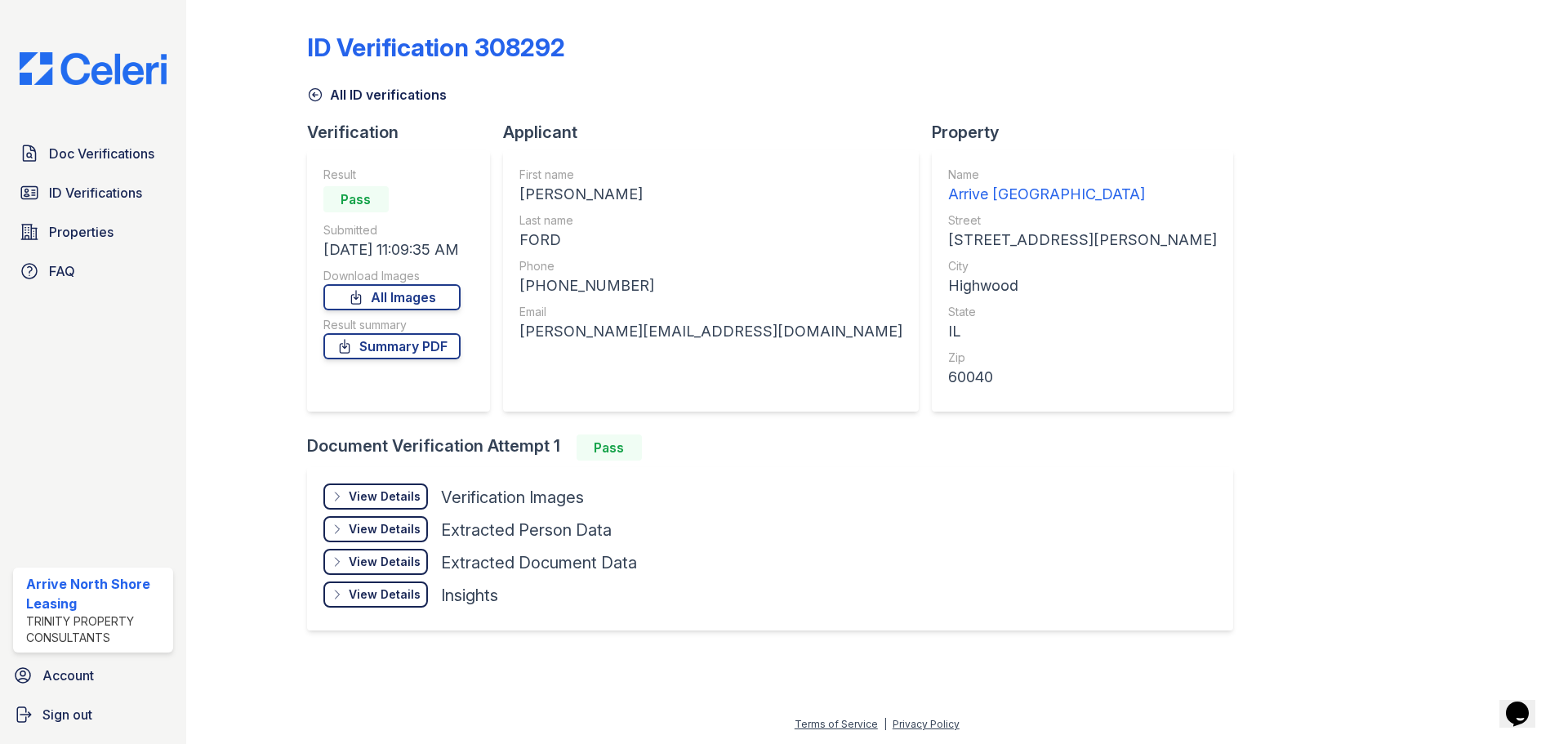
click at [307, 486] on div "View Details Details Hide Details Details Verification Images Document Front Op…" at bounding box center [771, 549] width 927 height 164
click at [371, 488] on div "View Details" at bounding box center [384, 496] width 71 height 16
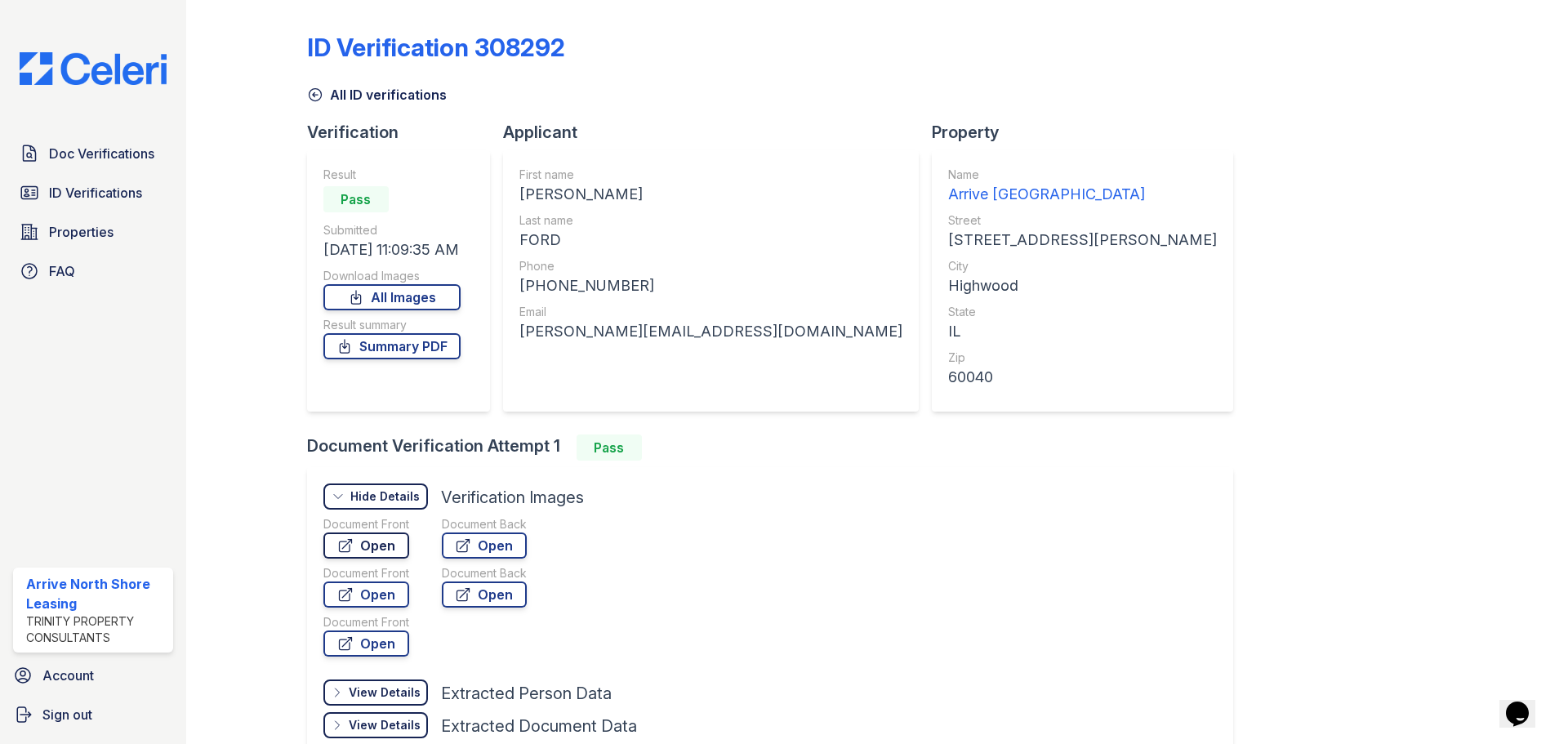
click at [386, 555] on link "Open" at bounding box center [367, 545] width 86 height 26
click at [94, 167] on link "Doc Verifications" at bounding box center [93, 153] width 160 height 33
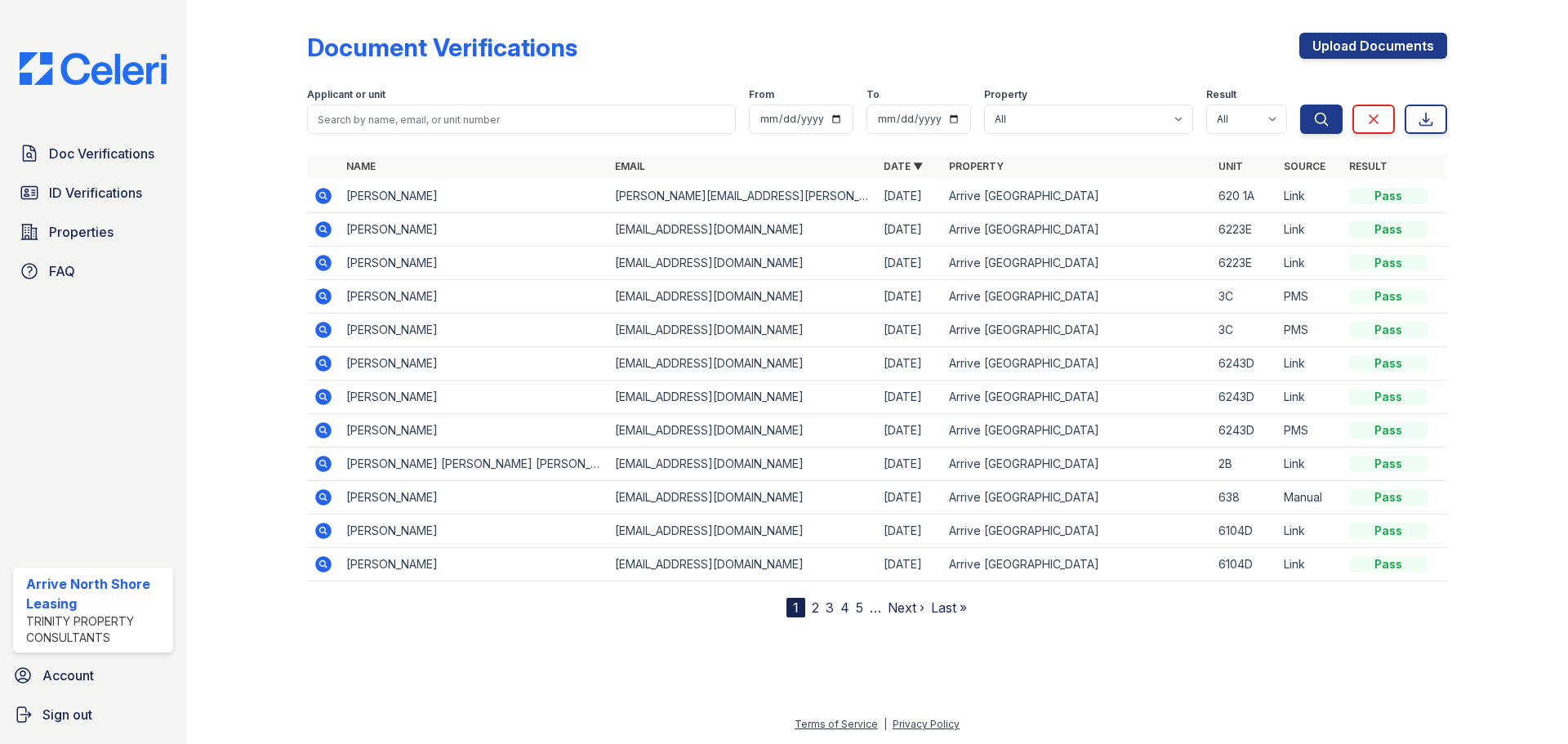
click at [325, 362] on icon at bounding box center [322, 362] width 4 height 4
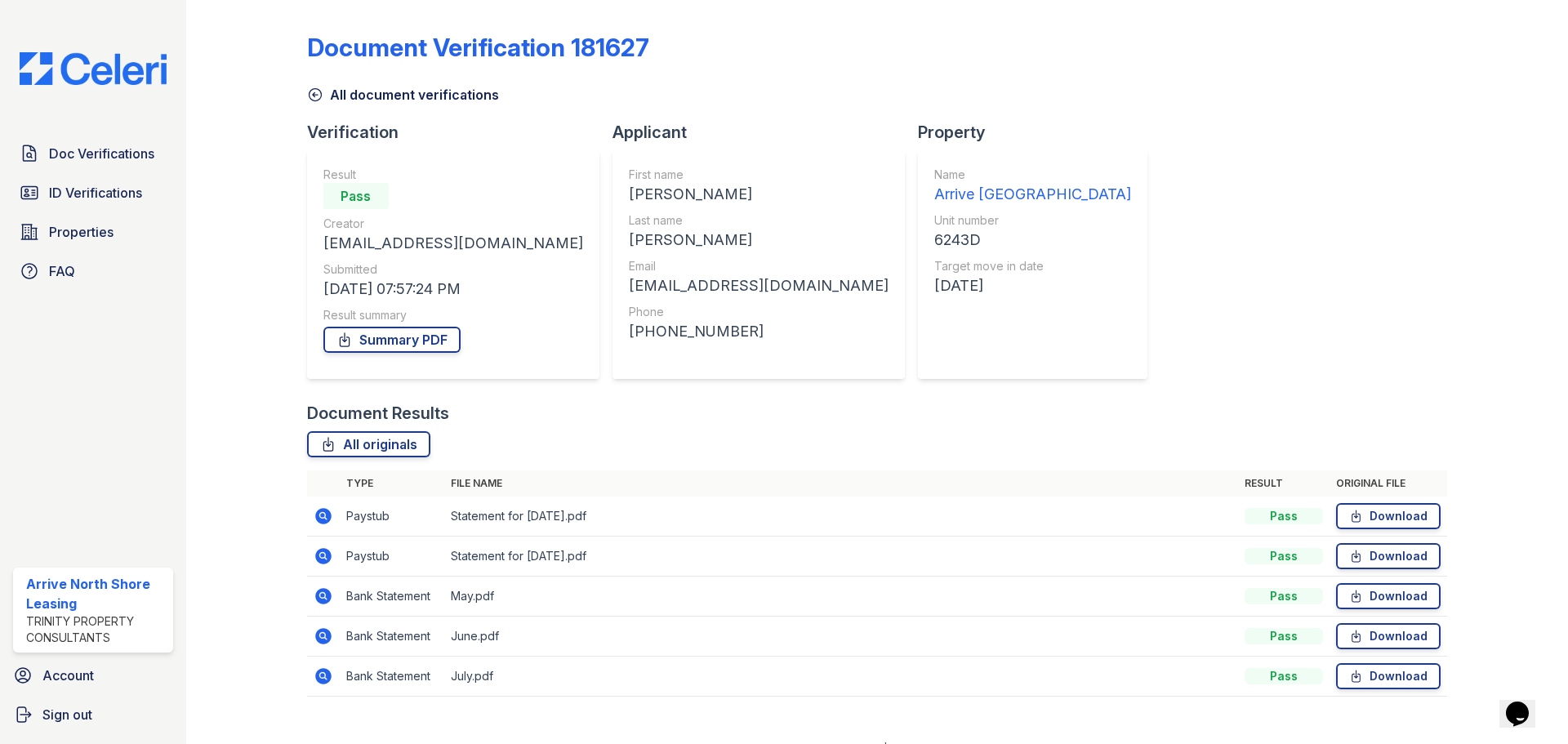
click at [320, 561] on icon at bounding box center [323, 555] width 16 height 16
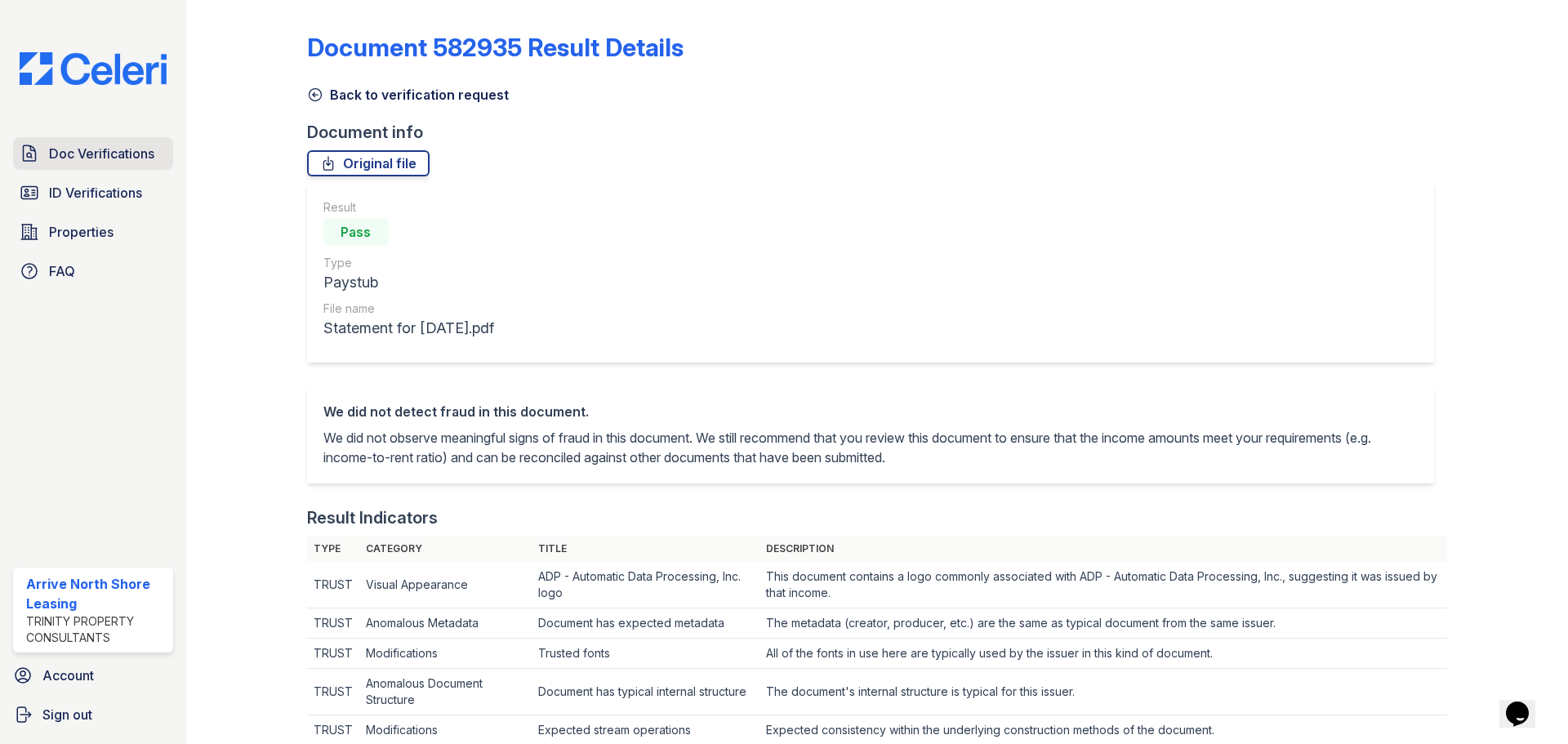
click at [87, 159] on span "Doc Verifications" at bounding box center [102, 153] width 105 height 20
